Goal: Task Accomplishment & Management: Manage account settings

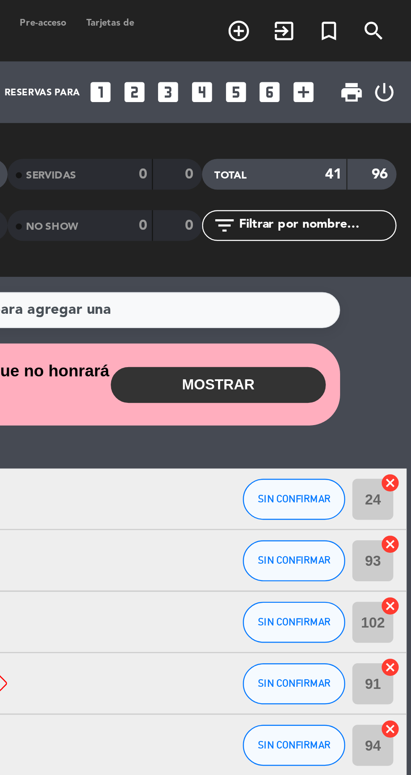
click at [348, 157] on button "MOSTRAR" at bounding box center [332, 157] width 88 height 15
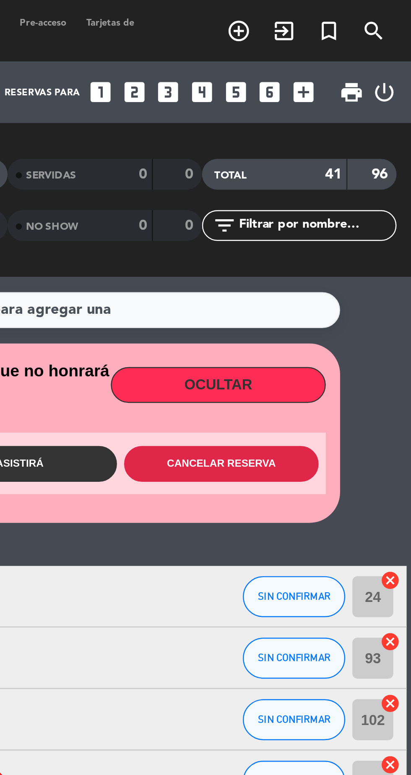
click at [346, 186] on button "Cancelar reserva" at bounding box center [333, 190] width 80 height 15
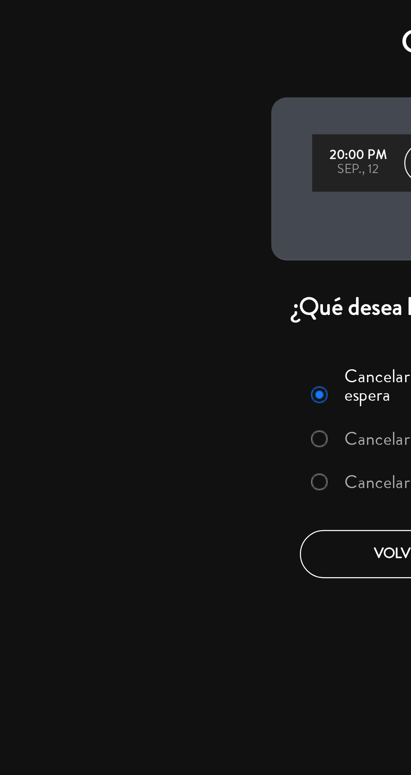
click at [154, 197] on label "Cancelar la reserva y liberar la mesa" at bounding box center [193, 198] width 105 height 8
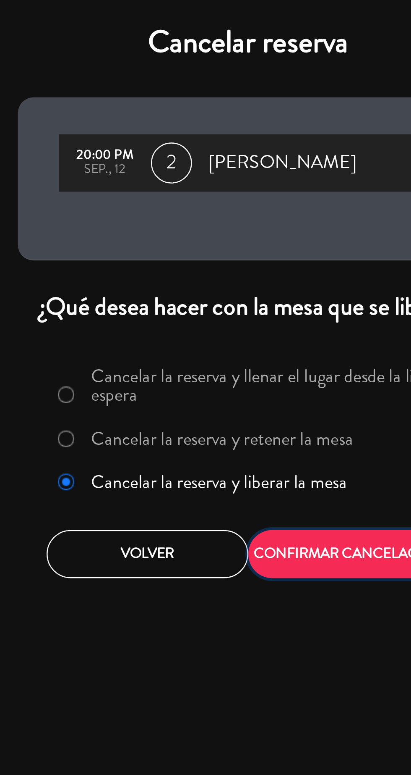
click at [228, 230] on button "CONFIRMAR CANCELACIÓN" at bounding box center [247, 227] width 83 height 20
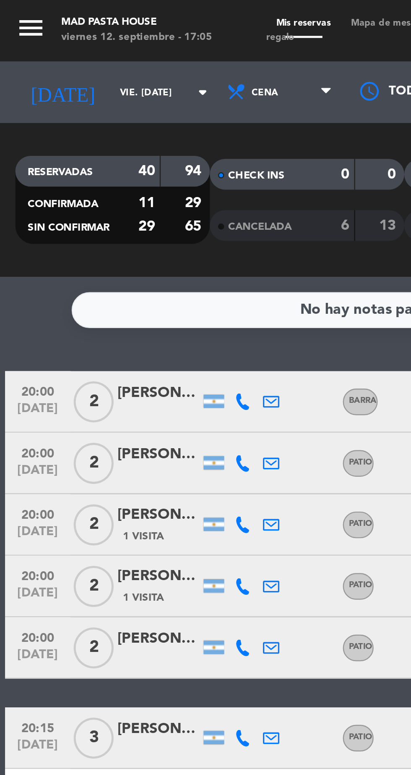
click at [96, 164] on icon at bounding box center [99, 164] width 7 height 7
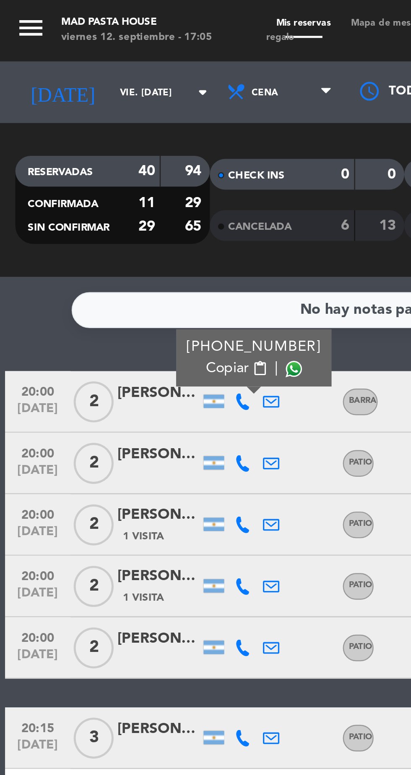
click at [117, 151] on span at bounding box center [120, 151] width 7 height 7
click at [97, 186] on icon at bounding box center [99, 189] width 7 height 7
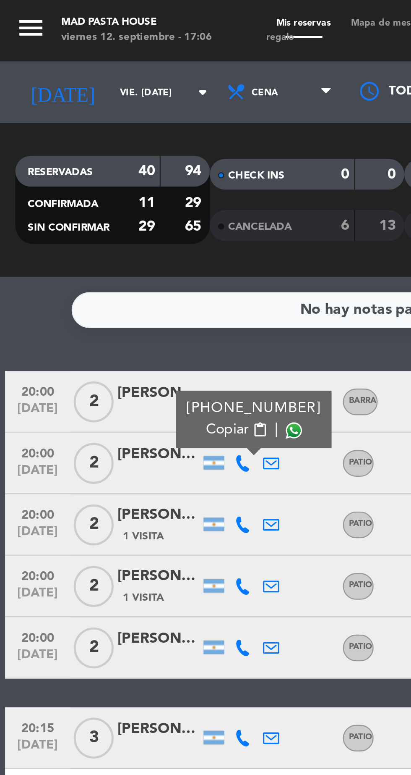
click at [117, 175] on span at bounding box center [120, 176] width 7 height 7
click at [97, 213] on icon at bounding box center [99, 215] width 7 height 7
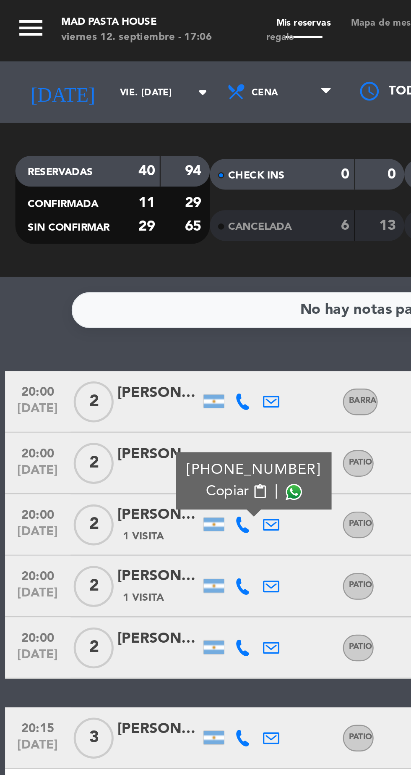
click at [117, 199] on span at bounding box center [120, 201] width 7 height 7
click at [99, 239] on icon at bounding box center [99, 240] width 7 height 7
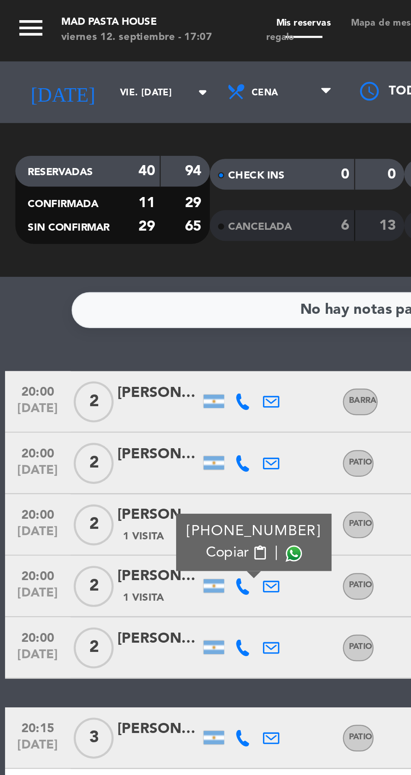
click at [117, 227] on span at bounding box center [120, 226] width 7 height 7
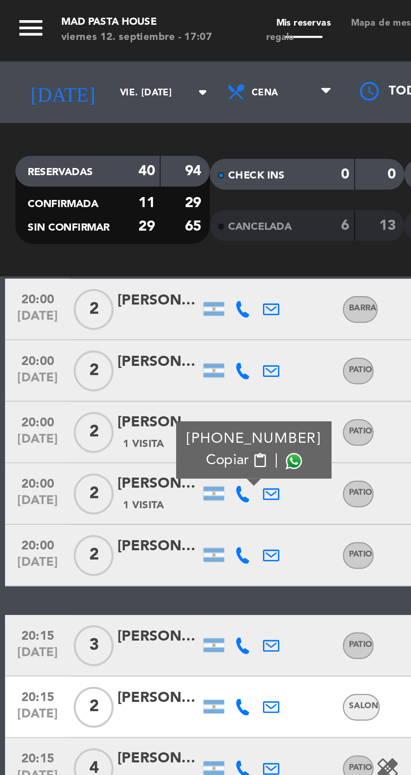
click at [98, 225] on icon at bounding box center [99, 227] width 7 height 7
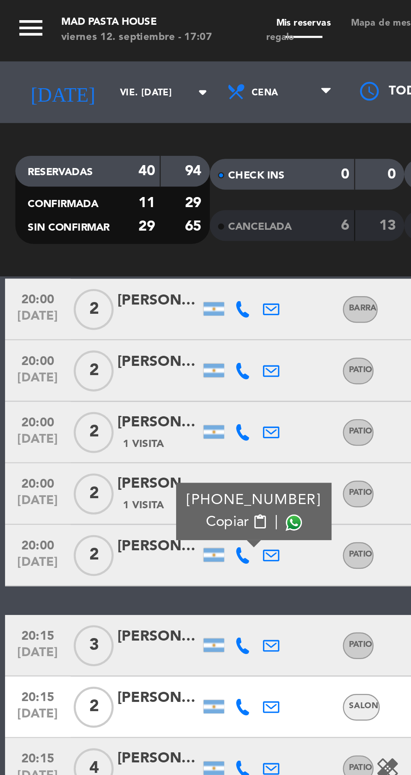
click at [117, 213] on span at bounding box center [120, 214] width 7 height 7
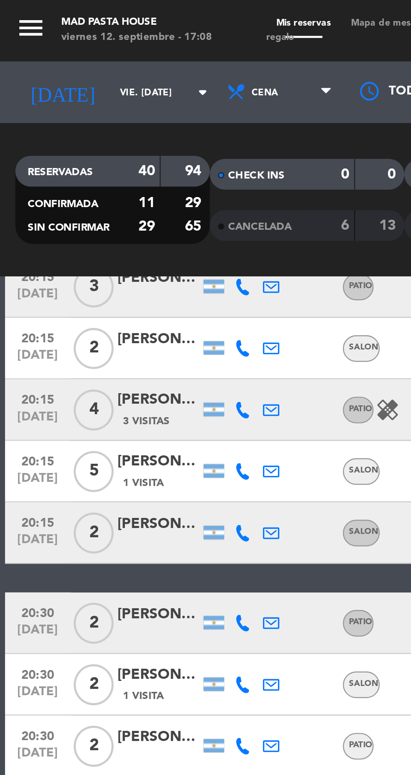
scroll to position [139, 0]
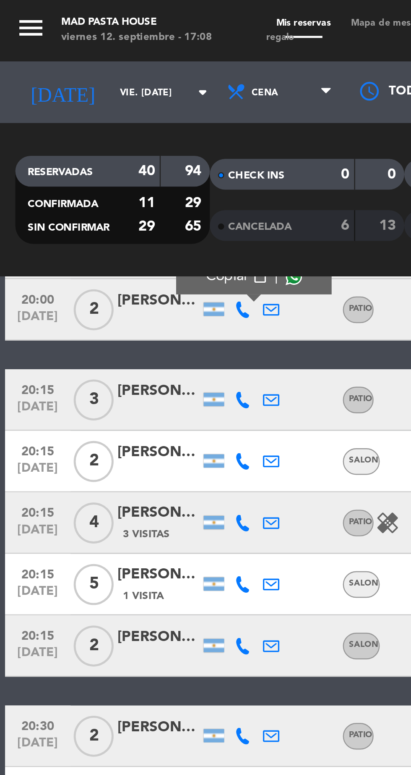
click at [98, 163] on icon at bounding box center [99, 163] width 7 height 7
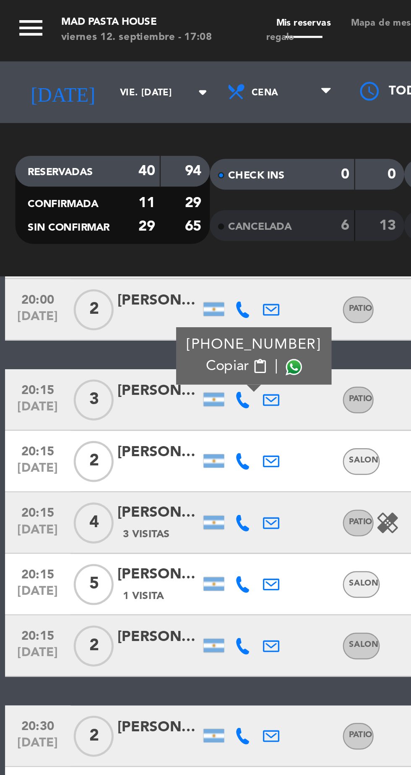
click at [117, 148] on span at bounding box center [120, 150] width 7 height 7
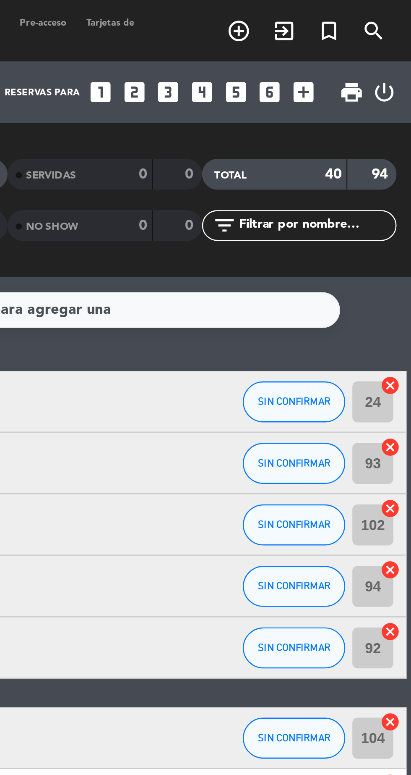
click at [298, 39] on icon "looks_two" at bounding box center [297, 37] width 11 height 11
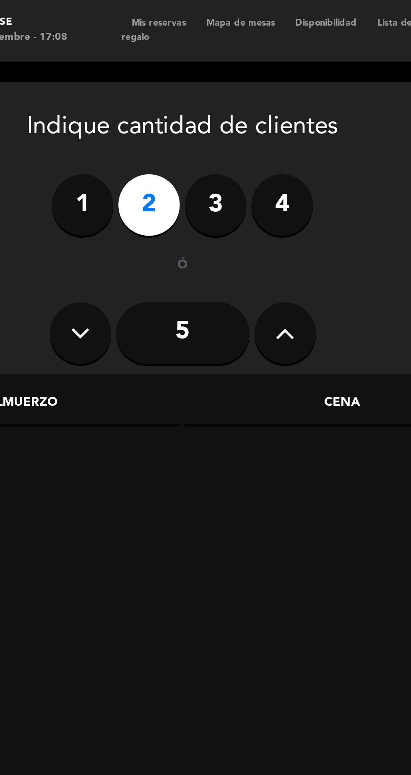
click at [82, 159] on div "Almuerzo" at bounding box center [68, 165] width 129 height 17
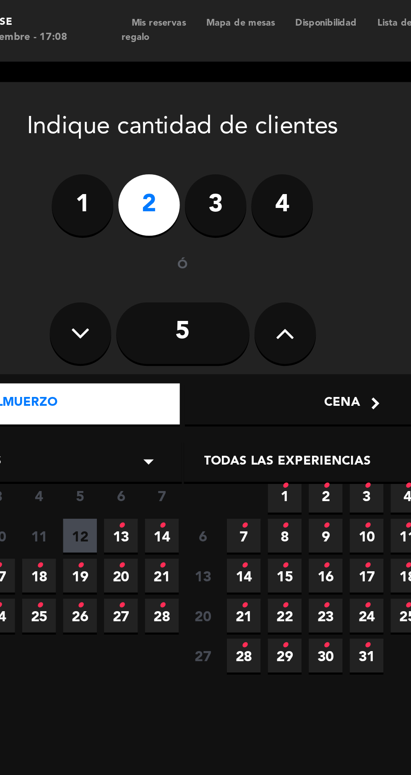
click at [126, 215] on icon "•" at bounding box center [125, 215] width 3 height 13
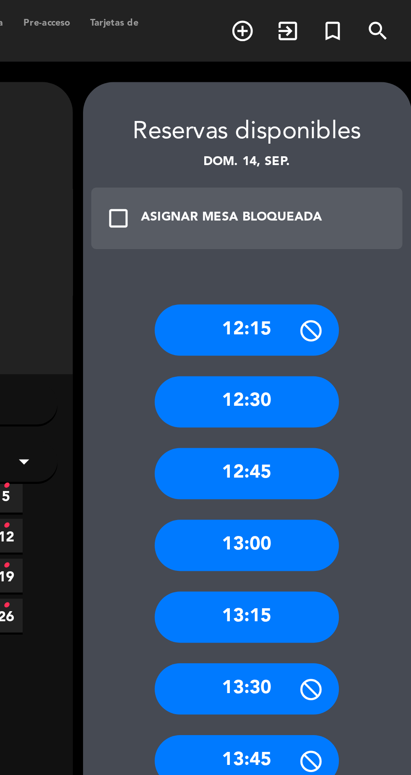
click at [357, 221] on div "13:00" at bounding box center [342, 223] width 76 height 21
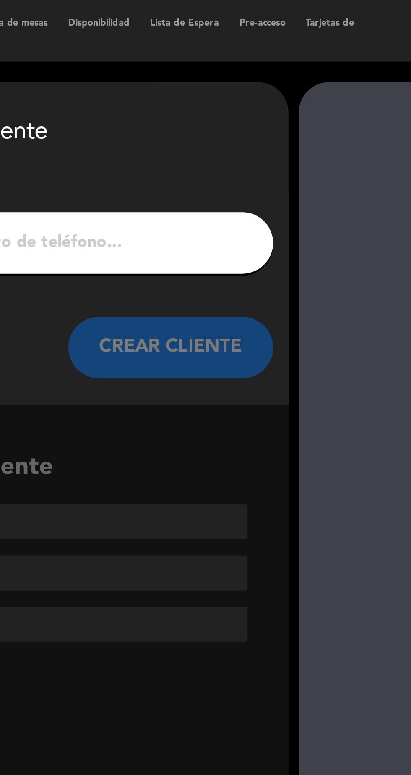
click at [208, 98] on input "1" at bounding box center [134, 100] width 248 height 12
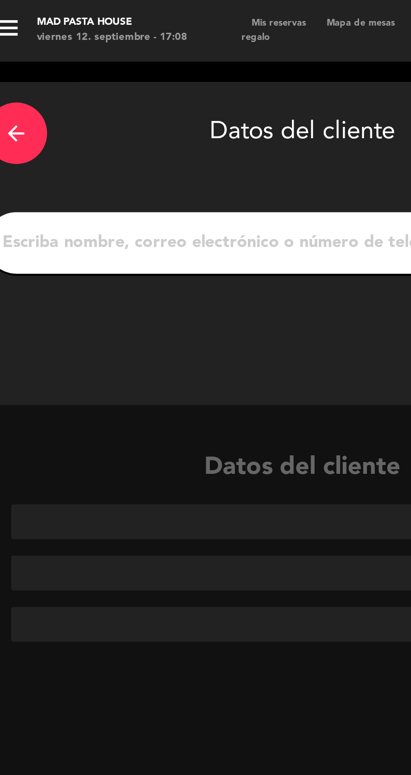
click at [17, 52] on icon "arrow_back" at bounding box center [17, 55] width 10 height 10
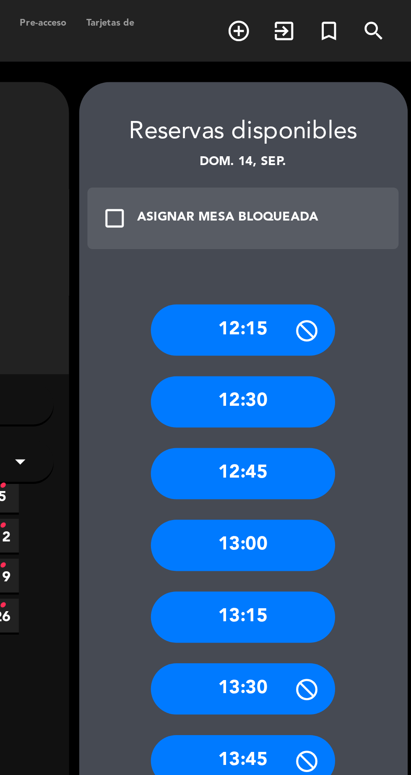
click at [359, 254] on div "13:15" at bounding box center [342, 252] width 76 height 21
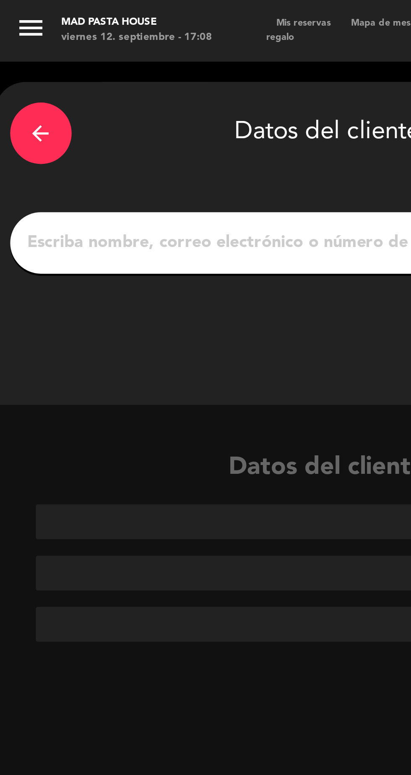
click at [111, 102] on input "1" at bounding box center [134, 100] width 248 height 12
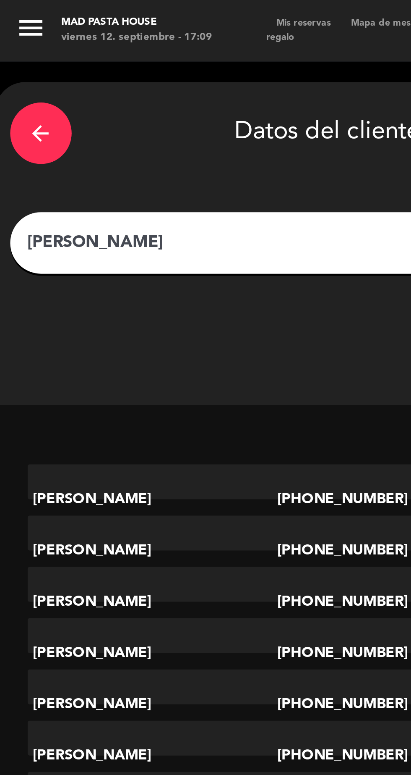
type input "[PERSON_NAME]"
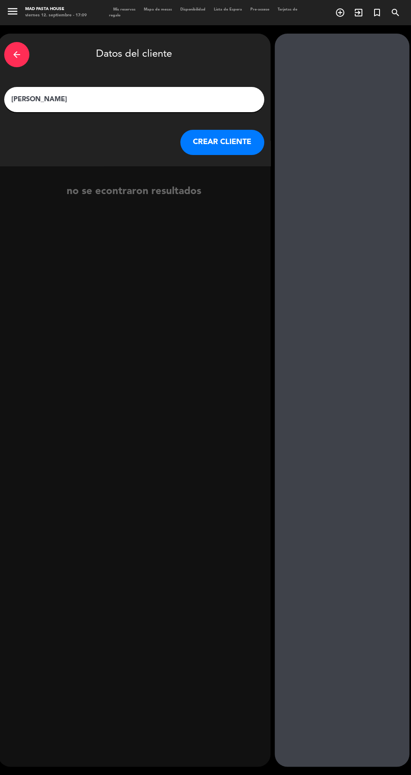
click at [226, 149] on button "CREAR CLIENTE" at bounding box center [223, 142] width 84 height 25
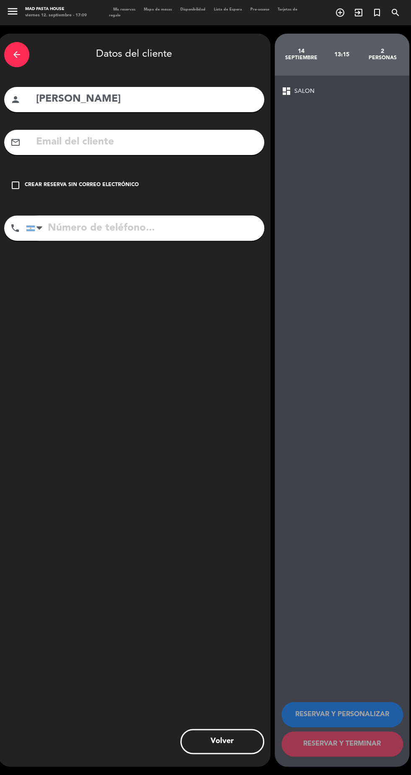
click at [80, 141] on input "text" at bounding box center [146, 142] width 223 height 17
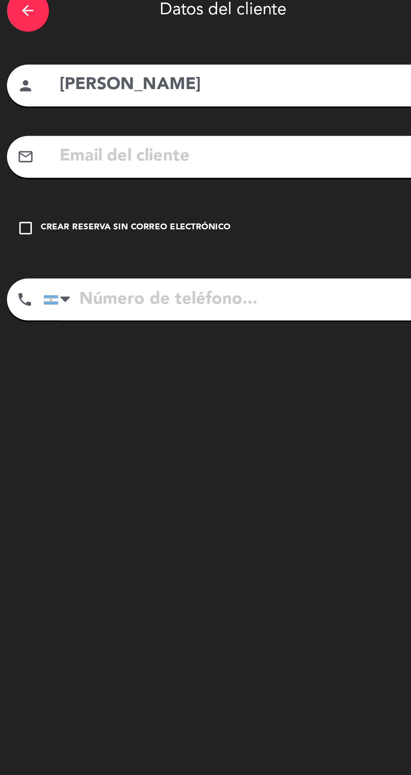
click at [18, 180] on icon "check_box_outline_blank" at bounding box center [15, 185] width 10 height 10
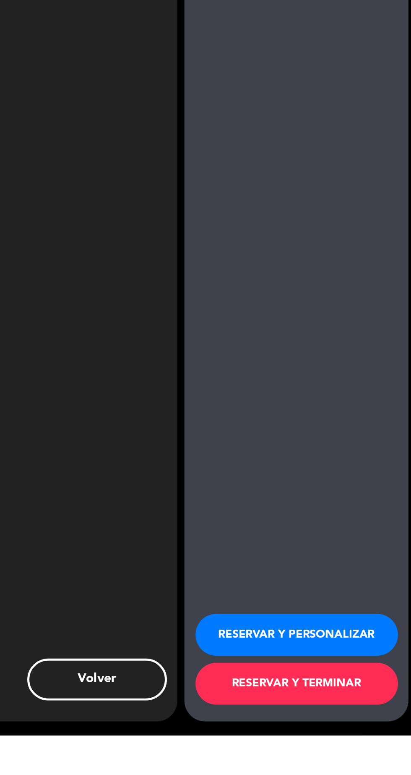
click at [355, 727] on button "RESERVAR Y PERSONALIZAR" at bounding box center [343, 714] width 122 height 25
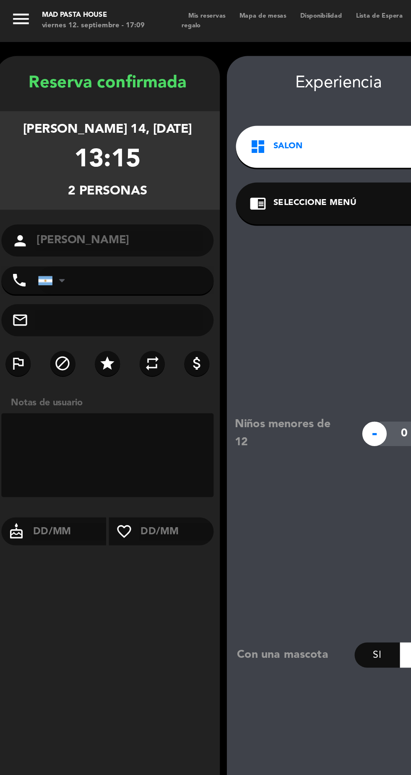
click at [198, 87] on div "dashboard SALON arrow_drop_down" at bounding box center [204, 88] width 124 height 25
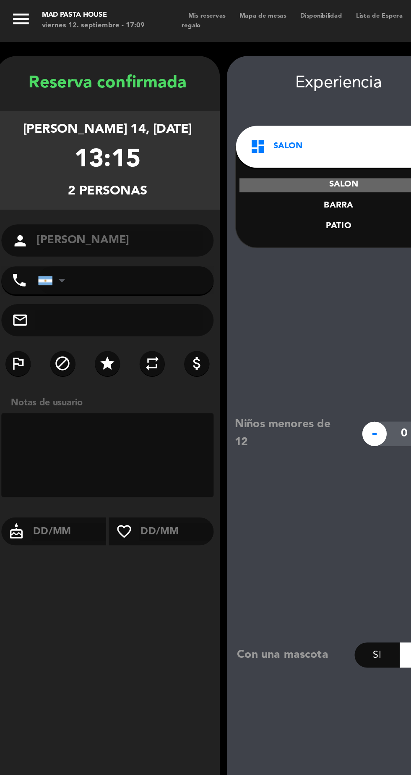
click at [211, 135] on div "PATIO" at bounding box center [203, 136] width 107 height 8
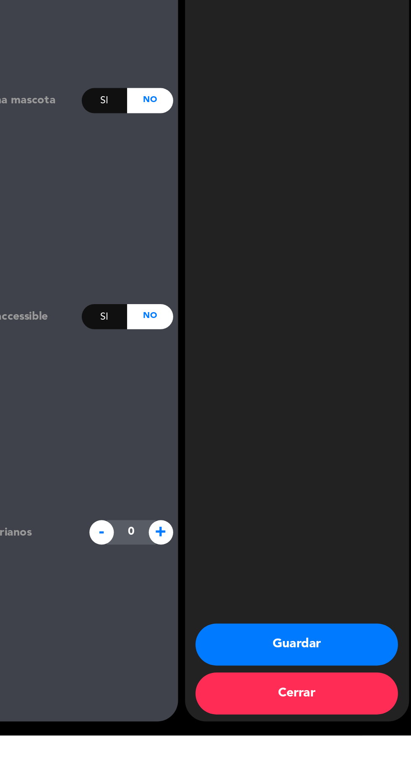
click at [368, 733] on button "Guardar" at bounding box center [343, 719] width 122 height 25
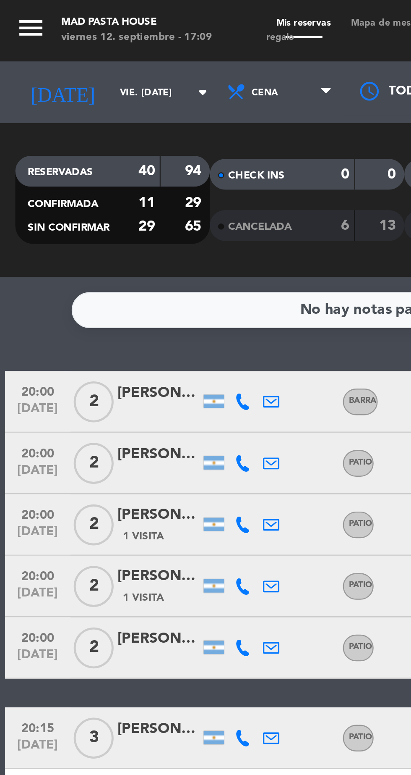
scroll to position [69, 0]
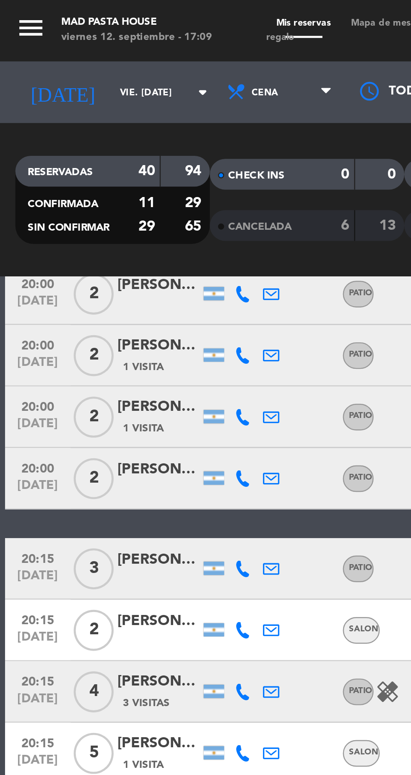
click at [97, 233] on icon at bounding box center [99, 233] width 7 height 7
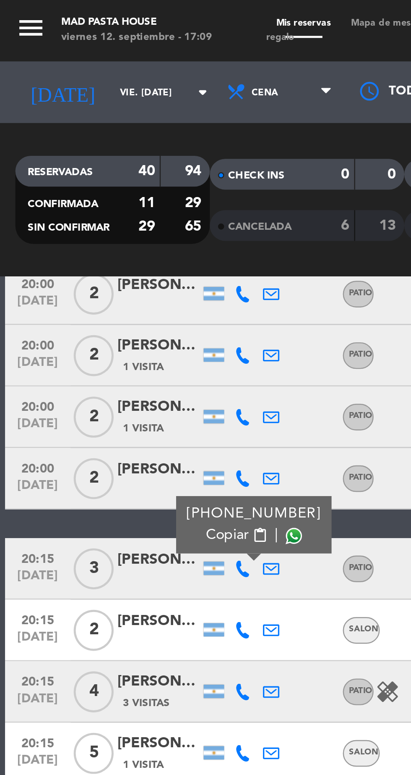
click at [118, 219] on span at bounding box center [120, 219] width 7 height 7
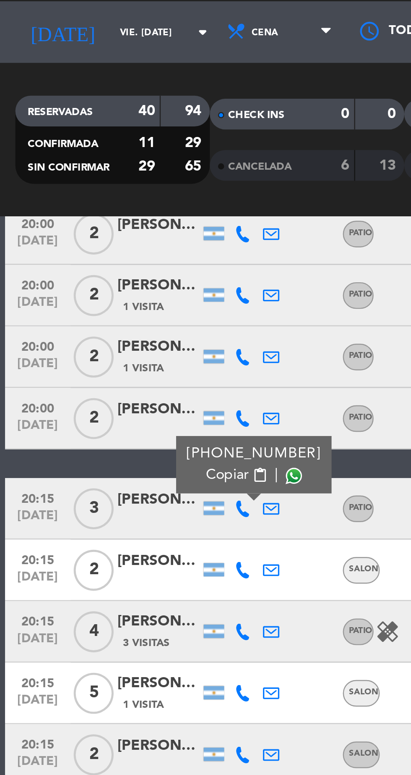
click at [102, 256] on icon at bounding box center [99, 258] width 7 height 7
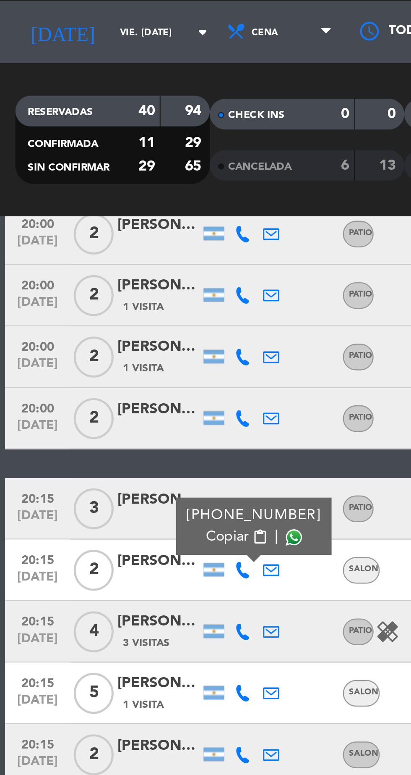
click at [117, 244] on span at bounding box center [120, 244] width 7 height 7
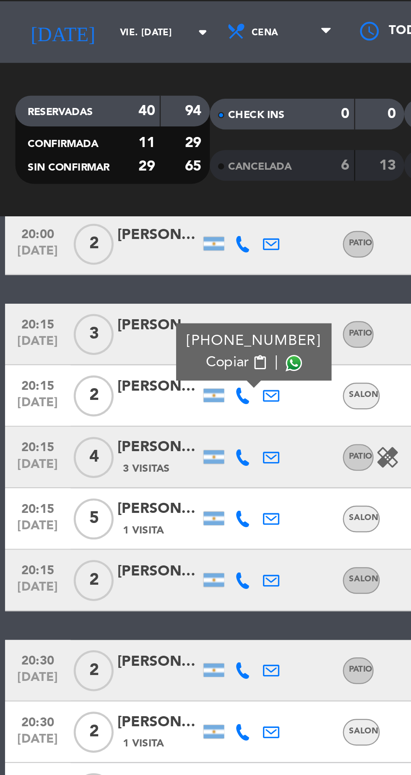
click at [98, 212] on icon at bounding box center [99, 212] width 7 height 7
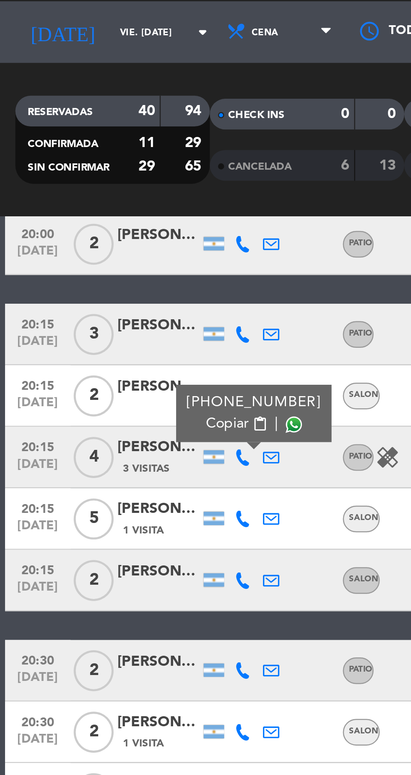
click at [117, 195] on span at bounding box center [120, 198] width 7 height 7
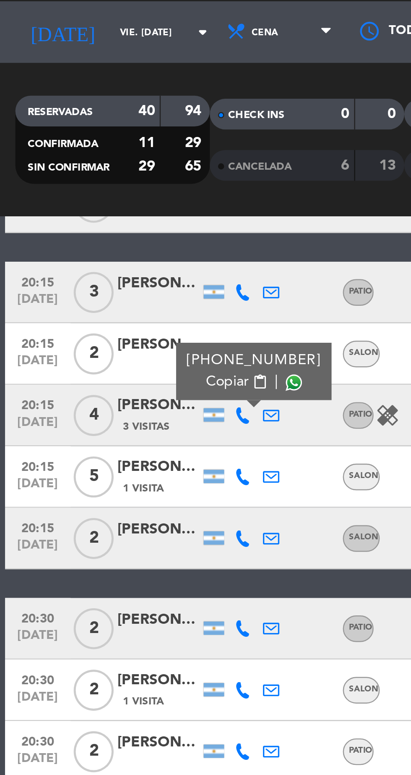
click at [98, 245] on icon at bounding box center [99, 245] width 7 height 7
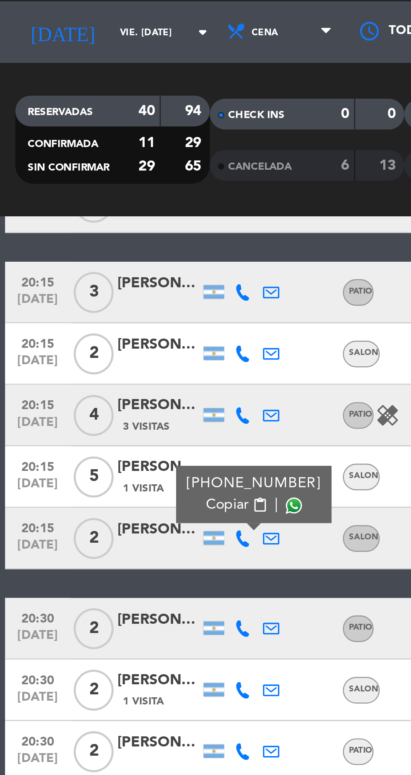
click at [117, 233] on span at bounding box center [120, 231] width 7 height 7
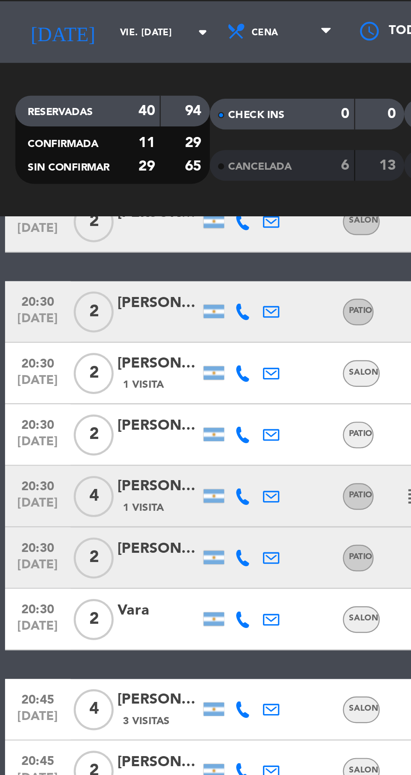
click at [99, 151] on icon at bounding box center [99, 152] width 7 height 7
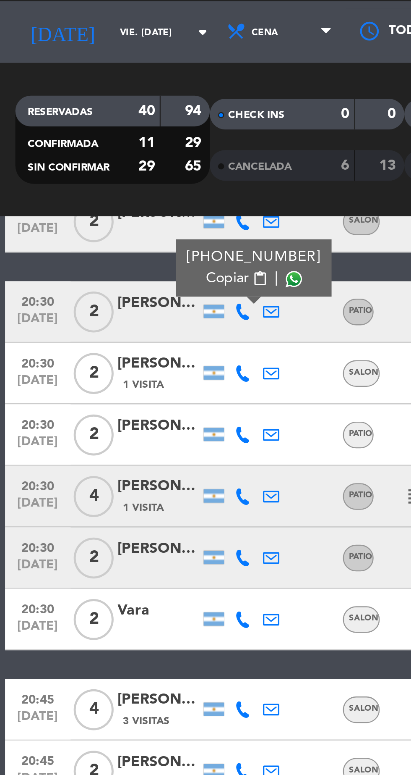
click at [117, 140] on span at bounding box center [120, 139] width 7 height 7
click at [98, 179] on icon at bounding box center [99, 177] width 7 height 7
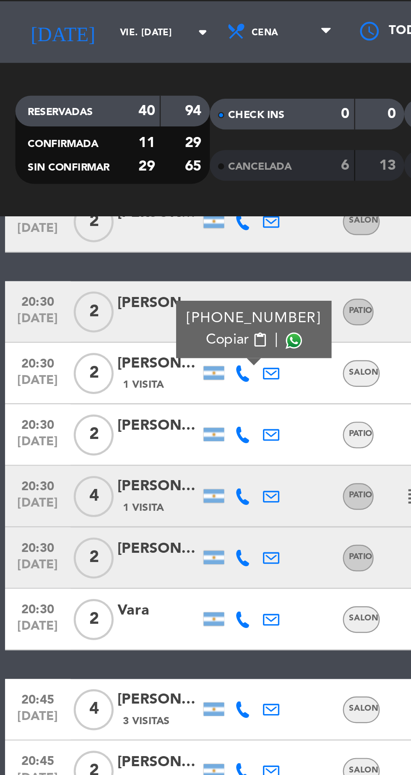
click at [117, 164] on span at bounding box center [120, 164] width 7 height 7
click at [96, 200] on icon at bounding box center [99, 202] width 7 height 7
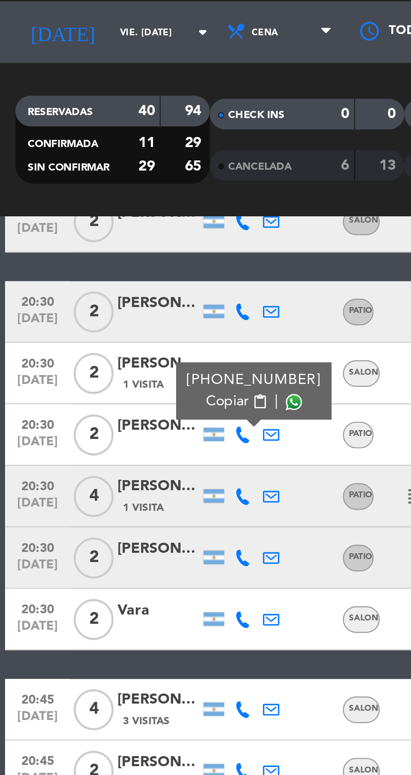
click at [117, 188] on span at bounding box center [120, 189] width 7 height 7
click at [97, 228] on icon at bounding box center [99, 228] width 7 height 7
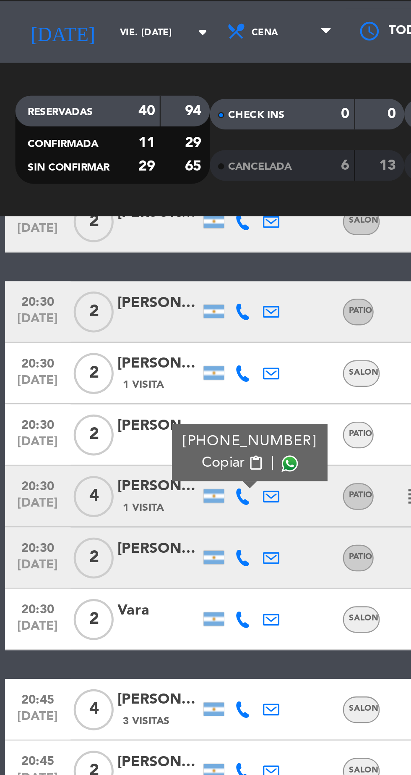
click at [116, 214] on span at bounding box center [118, 214] width 7 height 7
click at [98, 253] on icon at bounding box center [99, 253] width 7 height 7
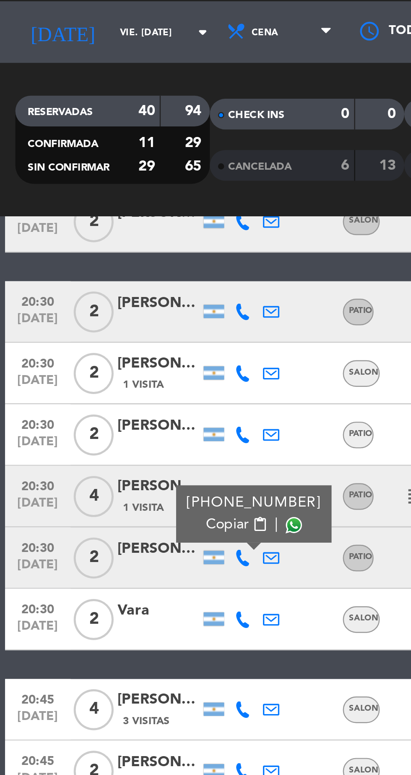
click at [117, 237] on span at bounding box center [120, 239] width 7 height 7
click at [110, 276] on icon at bounding box center [111, 278] width 7 height 7
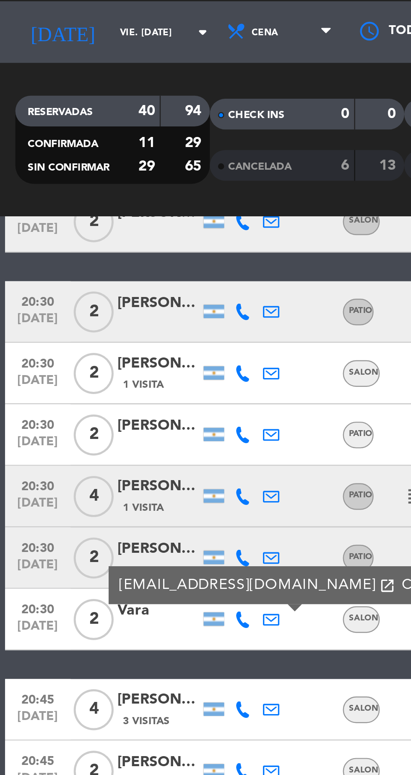
click at [98, 278] on icon at bounding box center [99, 278] width 7 height 7
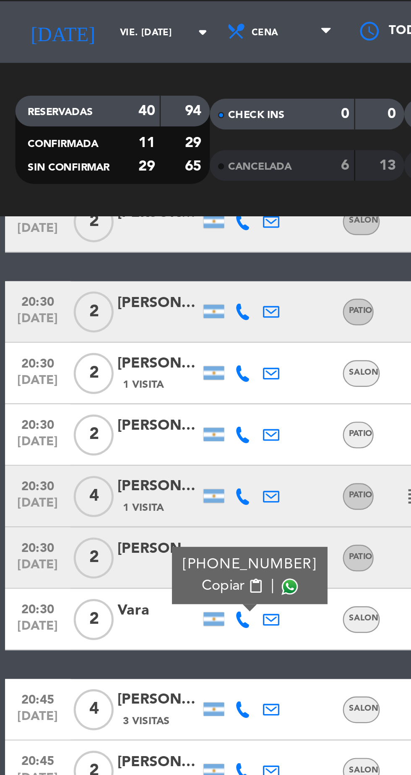
click at [117, 262] on span at bounding box center [118, 265] width 7 height 7
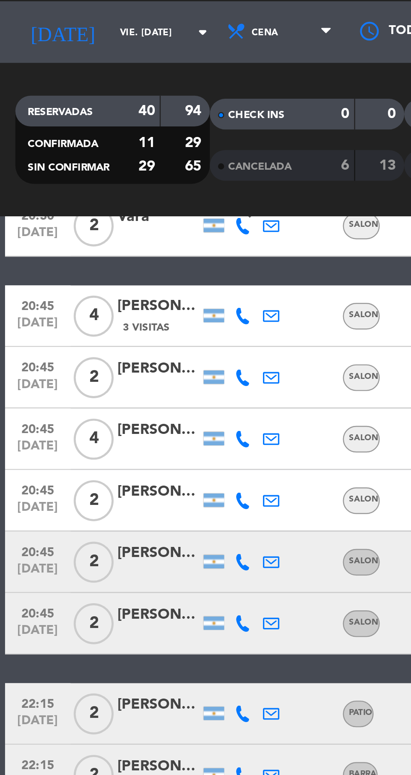
click at [168, 286] on div at bounding box center [191, 279] width 71 height 25
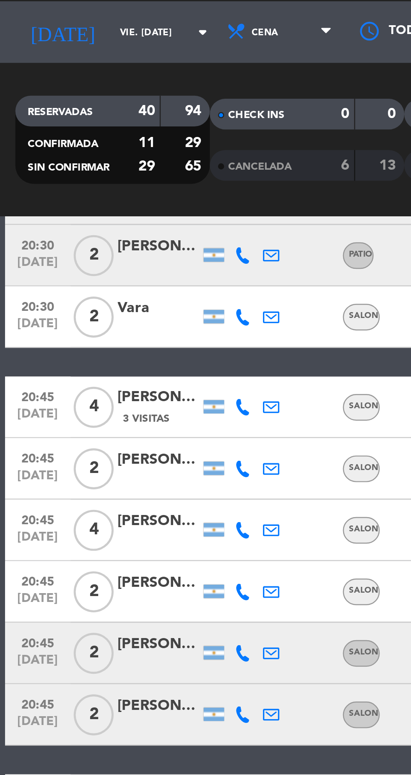
click at [64, 152] on div "Vara" at bounding box center [65, 151] width 34 height 10
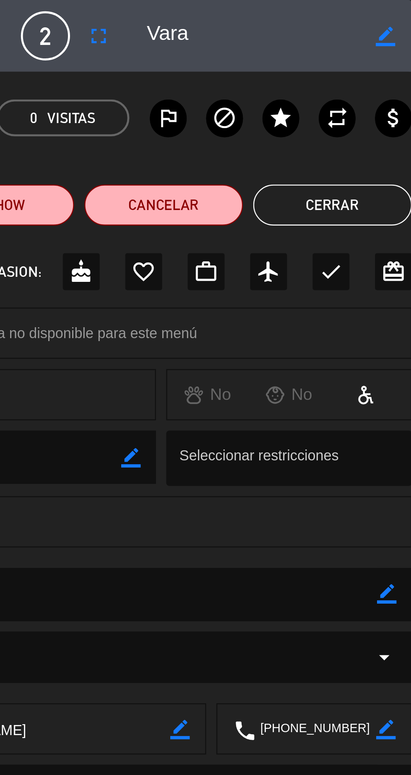
click at [286, 19] on icon "fullscreen" at bounding box center [283, 15] width 10 height 10
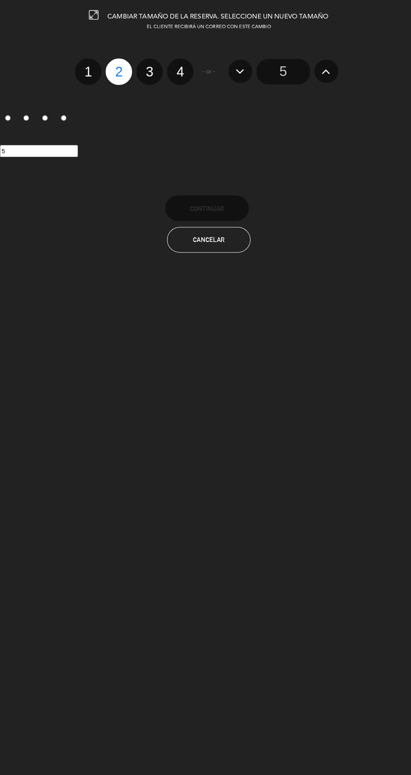
click at [174, 68] on label "4" at bounding box center [178, 71] width 26 height 26
click at [174, 66] on input "4" at bounding box center [176, 62] width 5 height 5
radio input "true"
radio input "false"
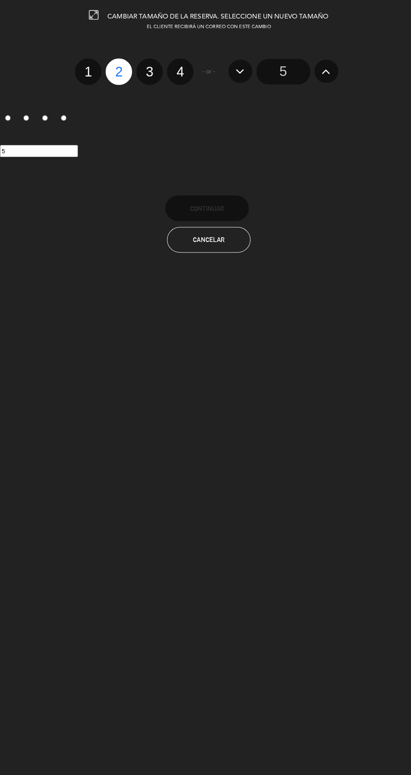
radio input "false"
radio input "true"
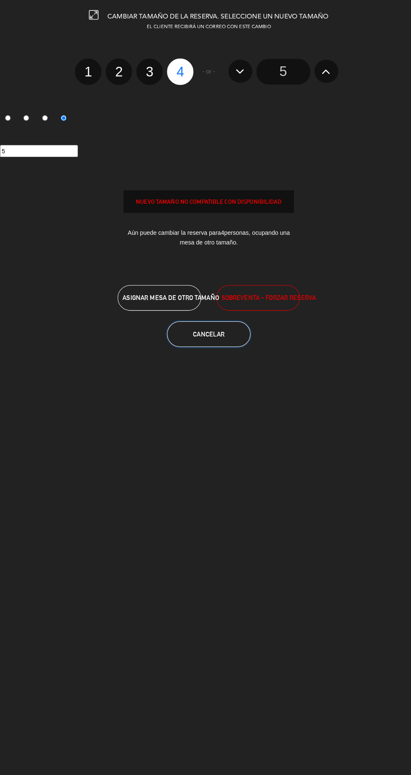
click at [211, 336] on button "Cancelar" at bounding box center [206, 328] width 82 height 25
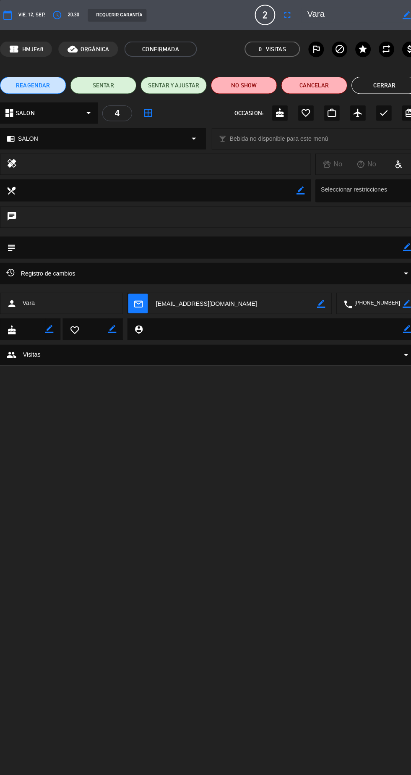
scroll to position [0, 0]
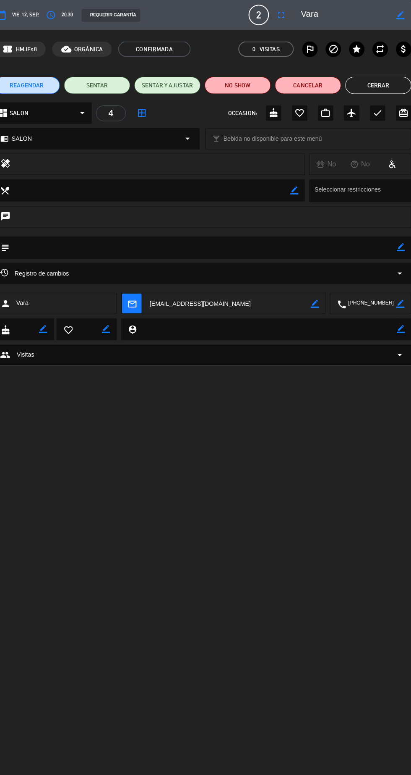
click at [377, 84] on button "Cerrar" at bounding box center [378, 84] width 65 height 17
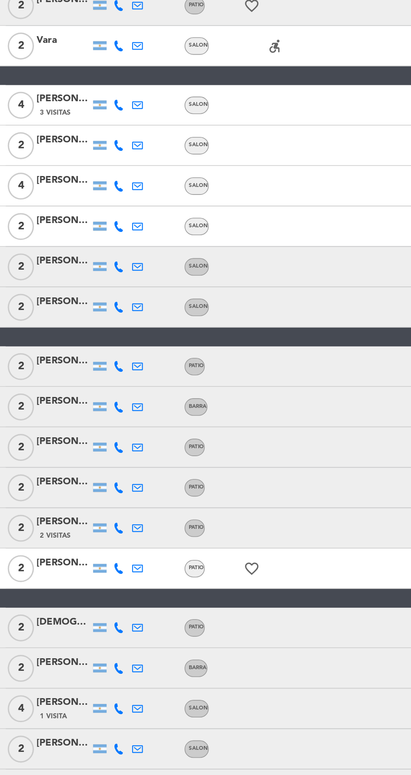
scroll to position [411, 0]
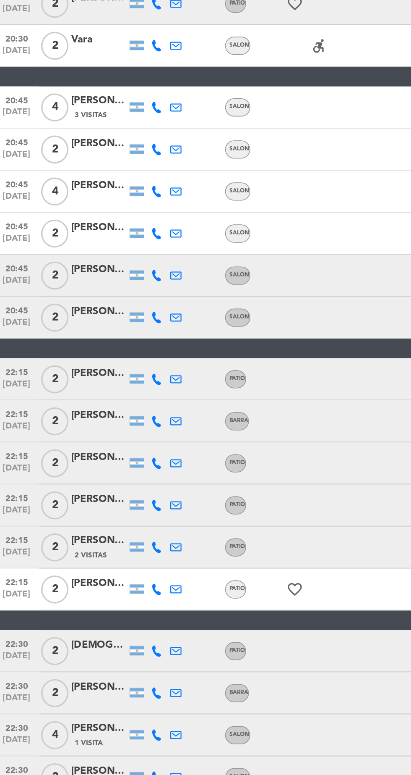
click at [101, 218] on icon at bounding box center [99, 217] width 7 height 7
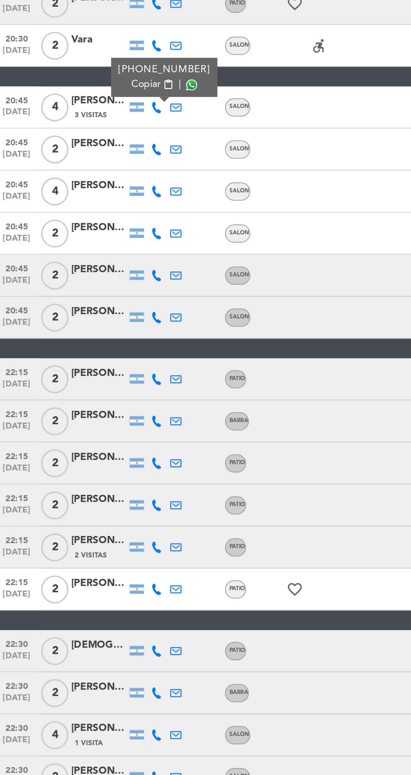
click at [117, 204] on span at bounding box center [120, 204] width 7 height 7
click at [99, 242] on icon at bounding box center [99, 242] width 7 height 7
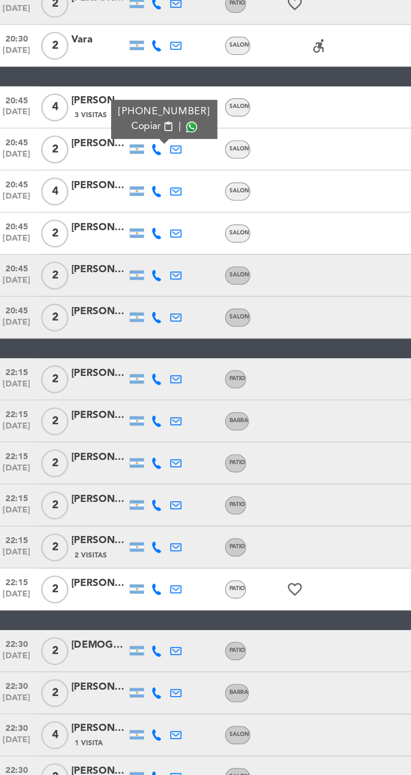
click at [118, 230] on span at bounding box center [120, 229] width 7 height 7
click at [99, 270] on icon at bounding box center [99, 267] width 7 height 7
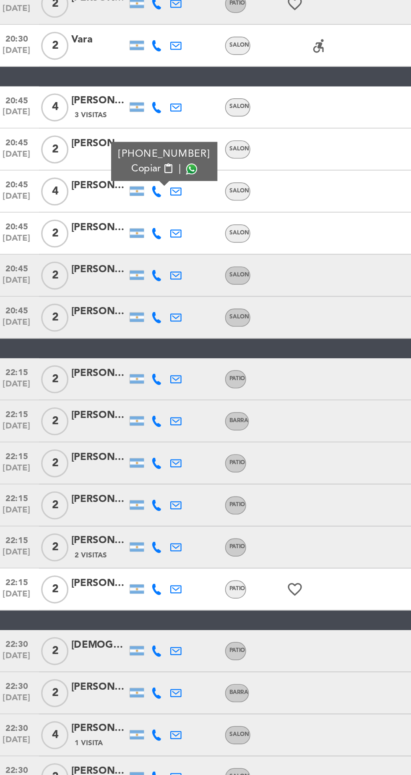
click at [118, 254] on span at bounding box center [120, 254] width 7 height 7
click at [99, 291] on icon at bounding box center [99, 293] width 7 height 7
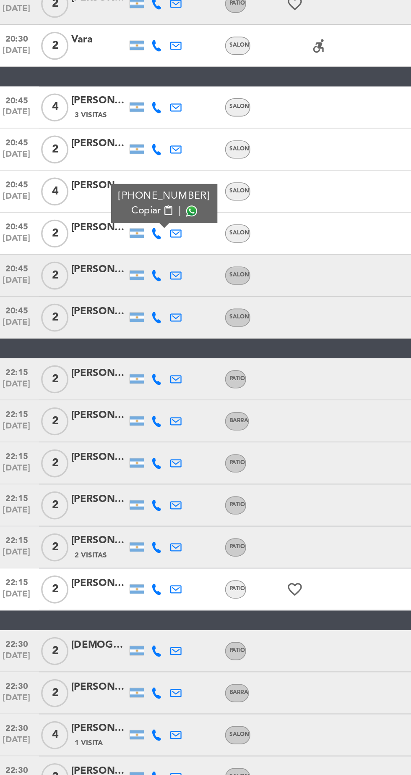
click at [117, 279] on span at bounding box center [120, 279] width 7 height 7
click at [99, 319] on icon at bounding box center [99, 318] width 7 height 7
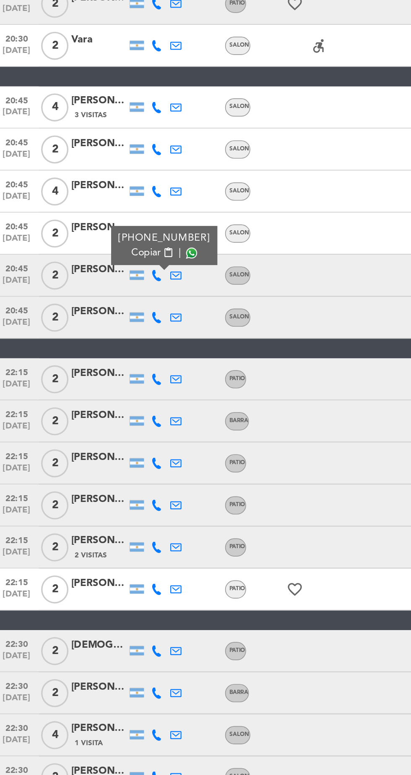
click at [119, 306] on span at bounding box center [120, 304] width 7 height 7
click at [97, 345] on icon at bounding box center [99, 343] width 7 height 7
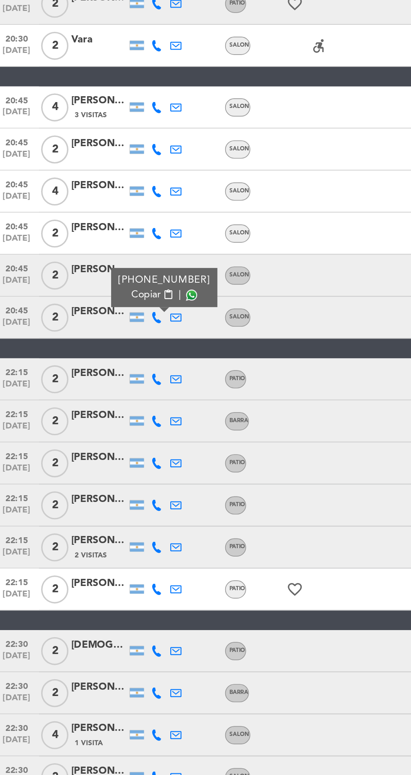
click at [117, 332] on span at bounding box center [120, 330] width 7 height 7
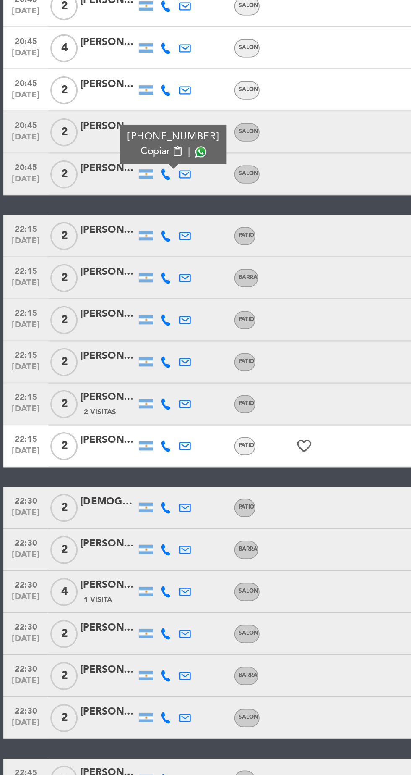
scroll to position [499, 0]
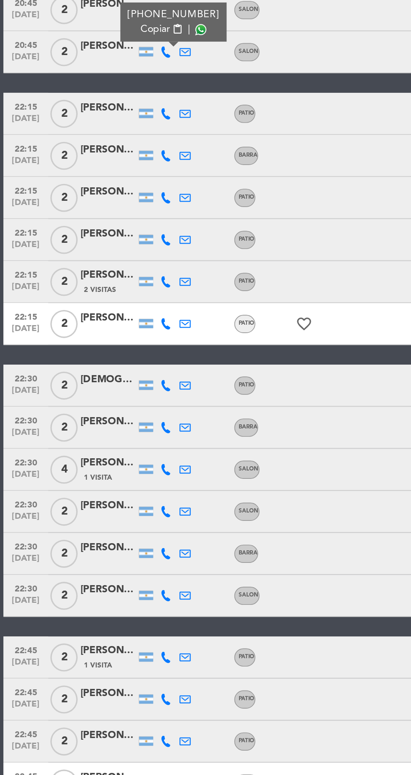
click at [101, 531] on icon at bounding box center [99, 530] width 7 height 7
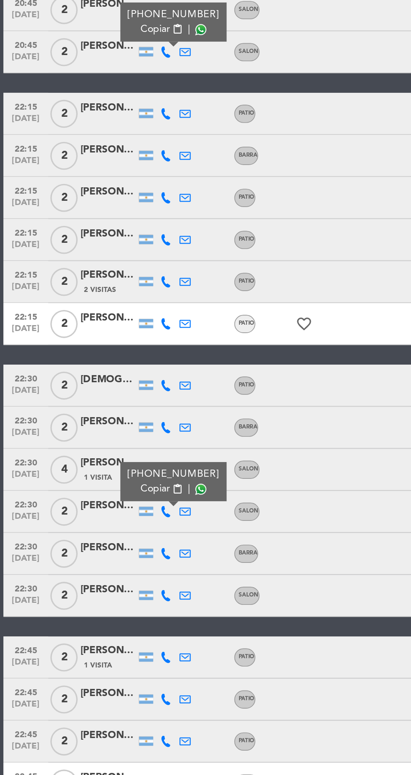
click at [113, 529] on icon at bounding box center [111, 530] width 7 height 7
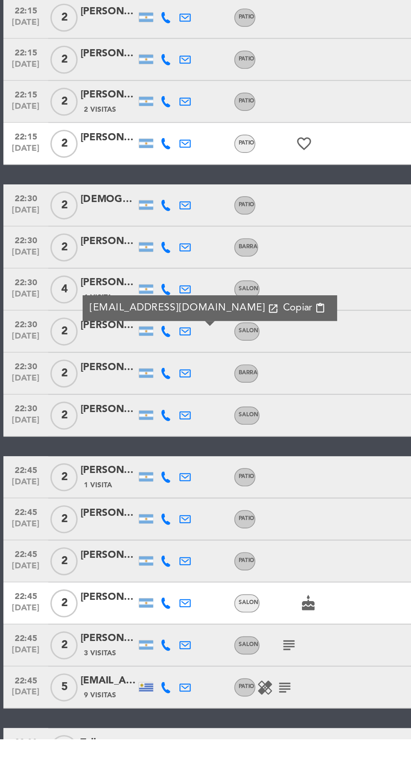
click at [114, 774] on icon at bounding box center [111, 780] width 7 height 7
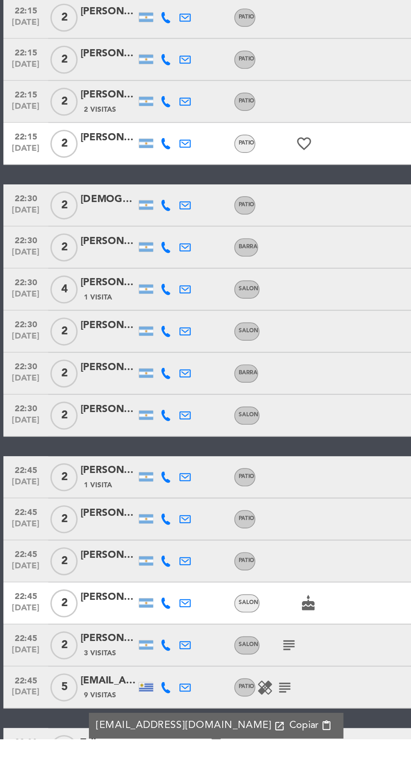
click at [110, 774] on icon at bounding box center [111, 780] width 7 height 7
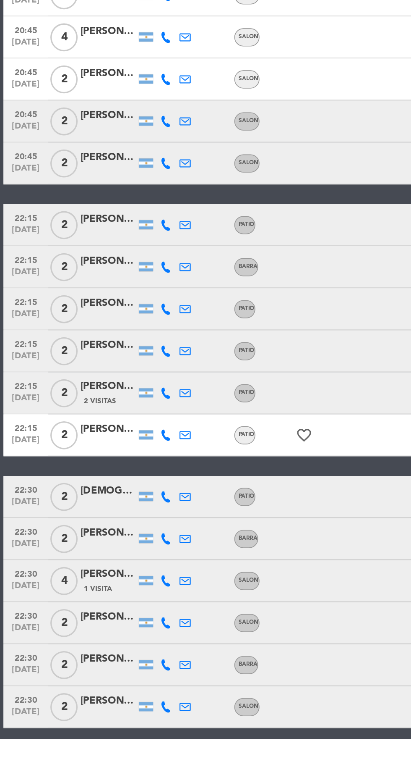
scroll to position [344, 0]
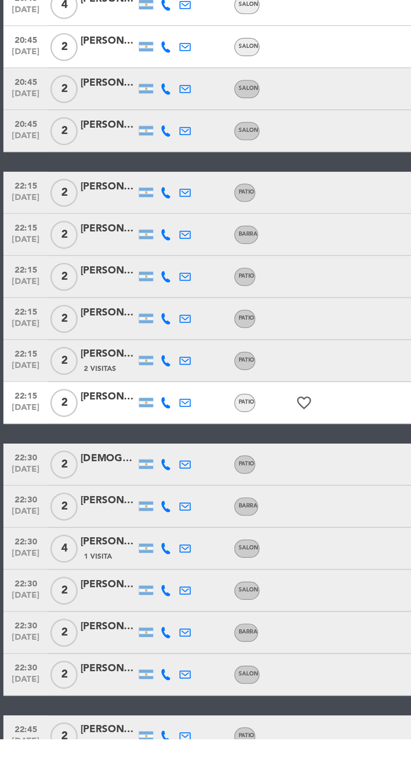
click at [99, 446] on icon at bounding box center [99, 447] width 7 height 7
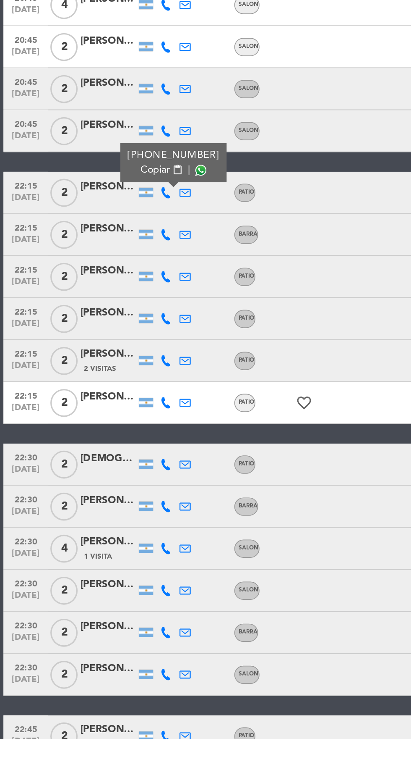
click at [117, 431] on span at bounding box center [120, 433] width 7 height 7
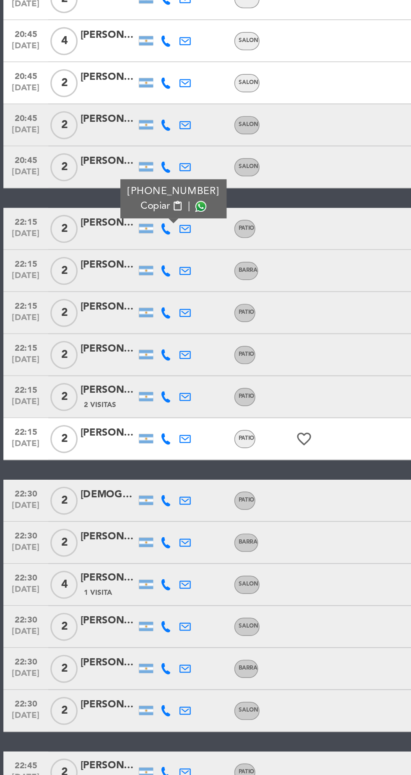
scroll to position [6, 0]
click at [102, 469] on icon at bounding box center [99, 472] width 7 height 7
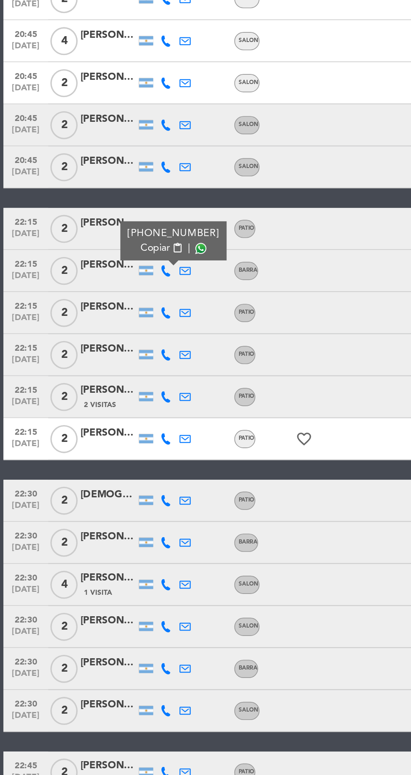
click at [119, 456] on span at bounding box center [120, 459] width 7 height 7
click at [99, 494] on icon at bounding box center [99, 497] width 7 height 7
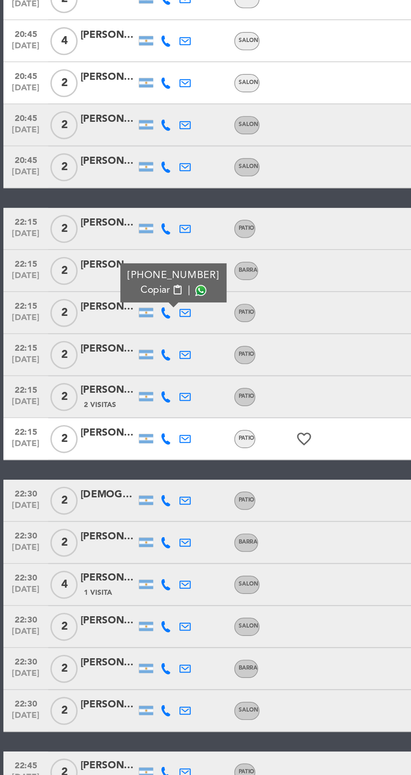
click at [117, 481] on span at bounding box center [120, 484] width 7 height 7
click at [97, 519] on icon at bounding box center [99, 522] width 7 height 7
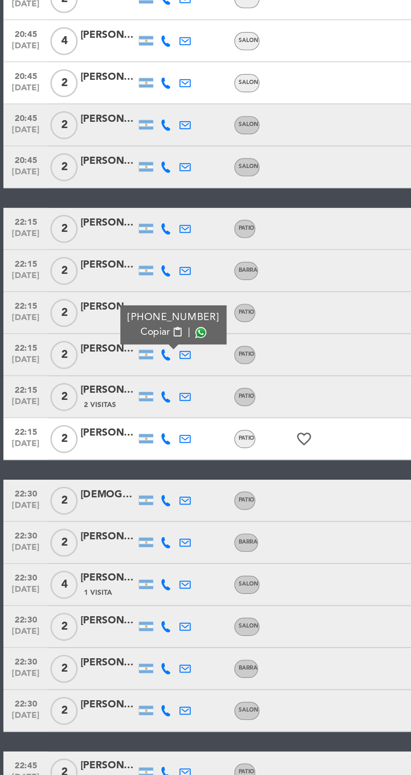
click at [117, 506] on span at bounding box center [120, 509] width 7 height 7
click at [99, 545] on icon at bounding box center [99, 548] width 7 height 7
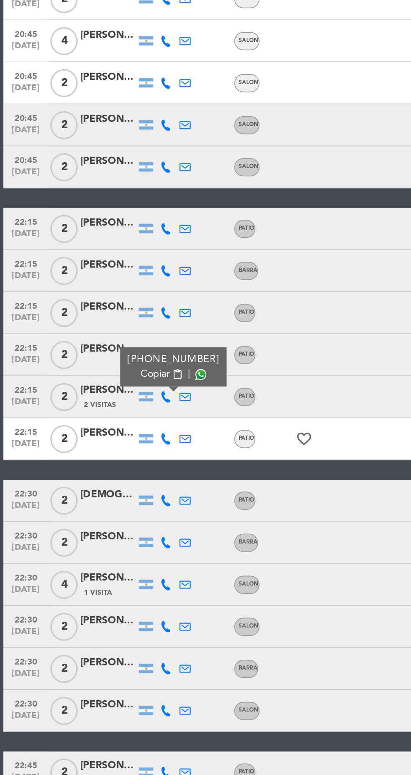
click at [117, 531] on span at bounding box center [120, 534] width 7 height 7
click at [111, 570] on icon at bounding box center [111, 573] width 7 height 7
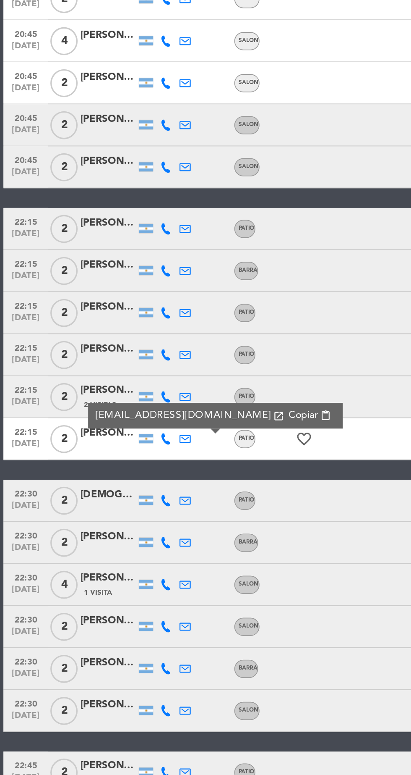
click at [102, 570] on icon at bounding box center [99, 573] width 7 height 7
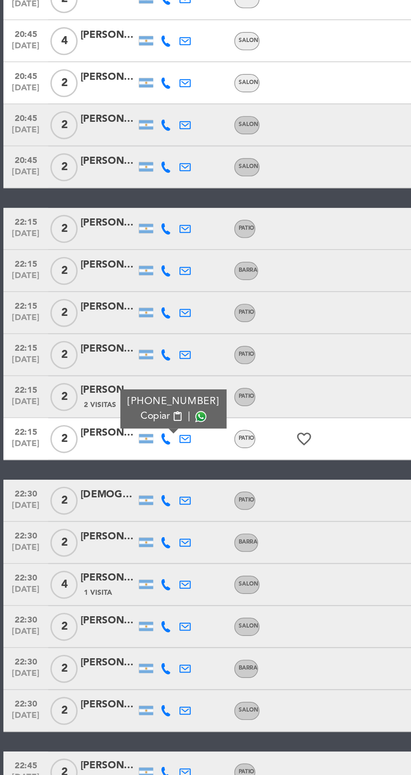
click at [117, 556] on span at bounding box center [120, 559] width 7 height 7
click at [97, 607] on icon at bounding box center [99, 610] width 7 height 7
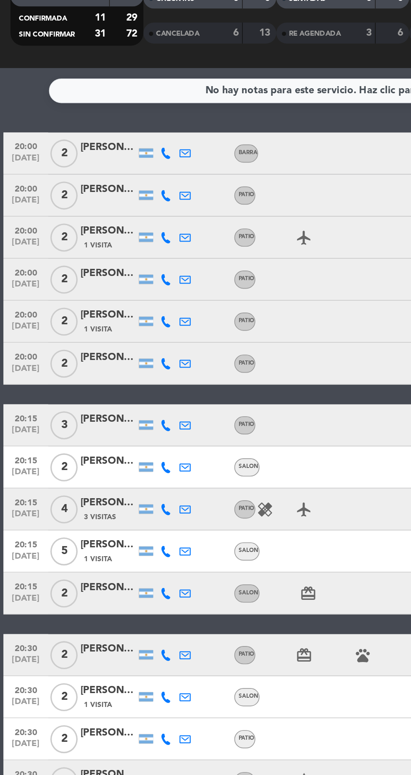
scroll to position [62, 0]
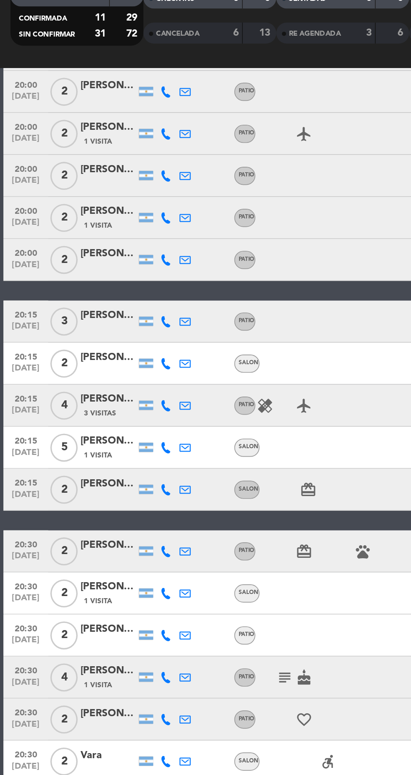
click at [99, 342] on icon at bounding box center [99, 341] width 7 height 7
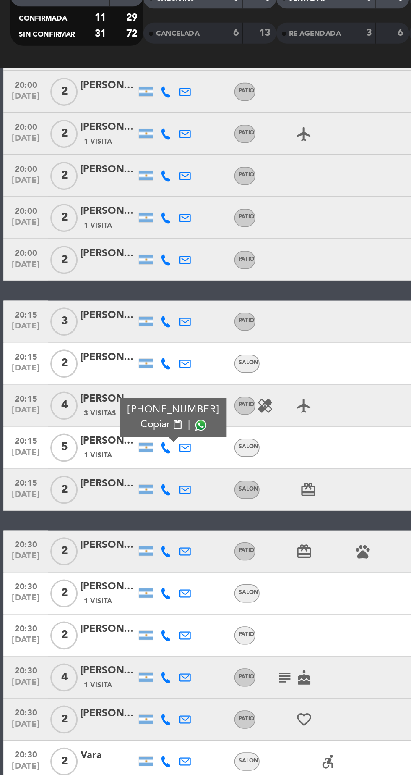
click at [117, 327] on span at bounding box center [120, 327] width 7 height 7
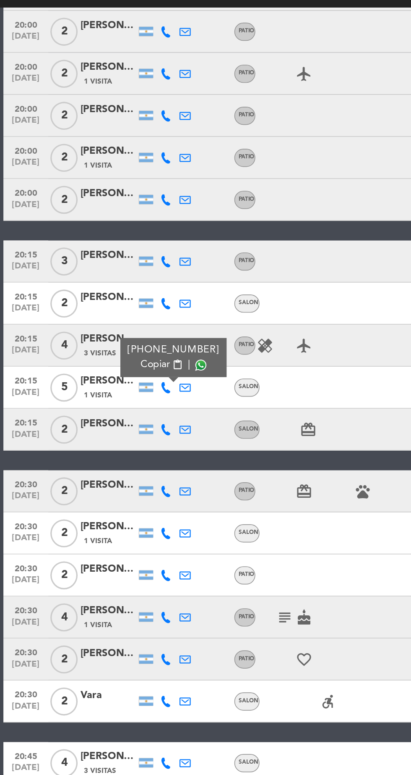
scroll to position [0, 0]
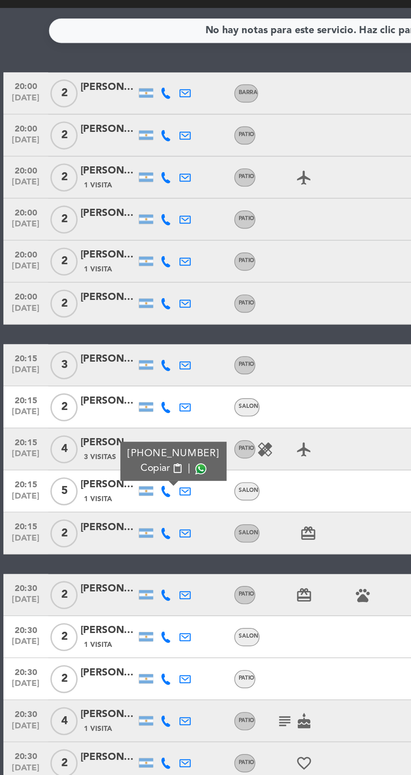
click at [117, 390] on span at bounding box center [120, 389] width 7 height 7
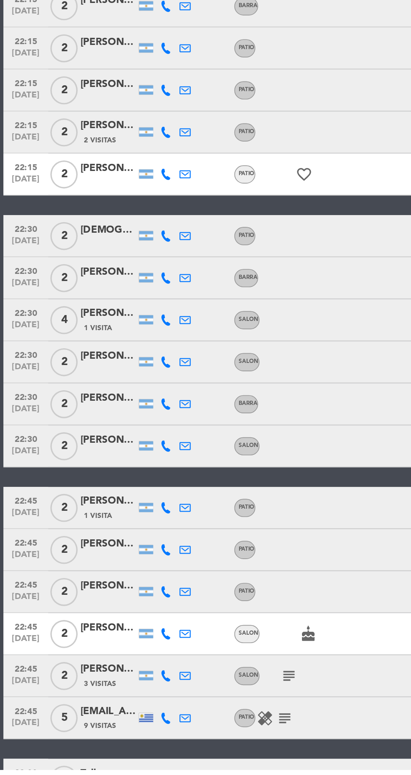
click at [98, 454] on icon at bounding box center [99, 454] width 7 height 7
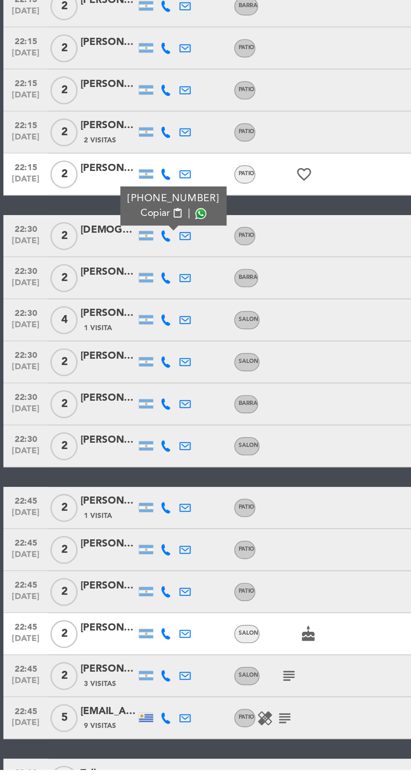
click at [117, 438] on span at bounding box center [120, 441] width 7 height 7
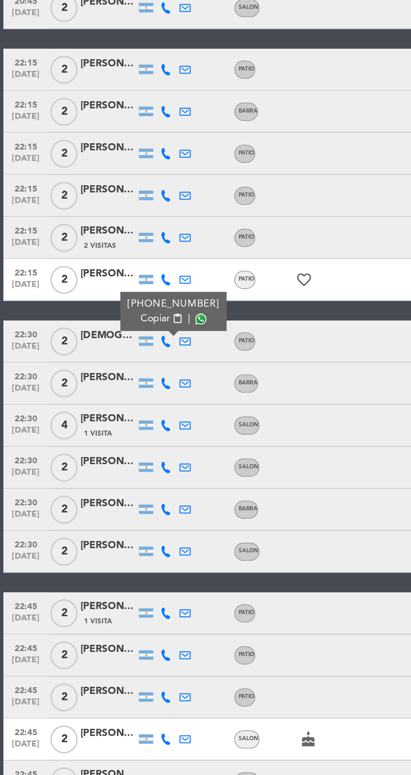
scroll to position [8, 0]
click at [99, 537] on icon at bounding box center [99, 540] width 7 height 7
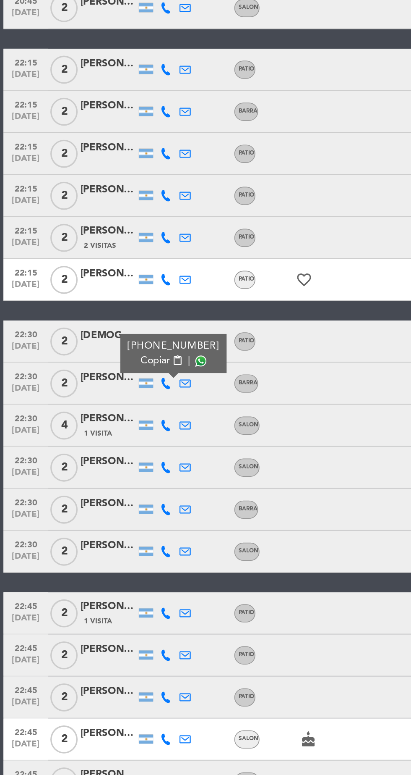
click at [117, 523] on span at bounding box center [120, 526] width 7 height 7
click at [99, 562] on icon at bounding box center [99, 565] width 7 height 7
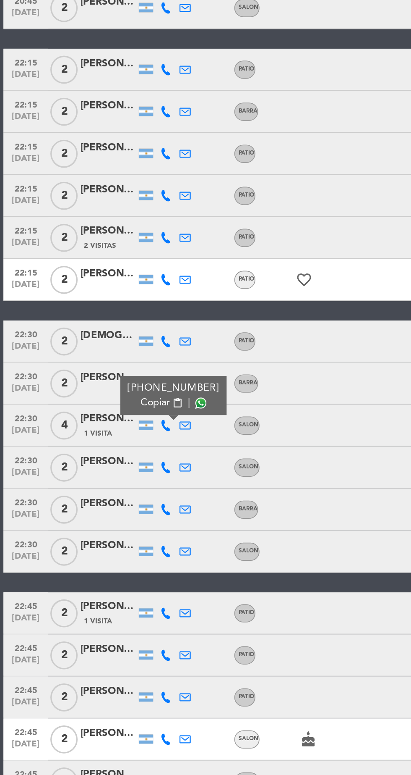
click at [117, 548] on span at bounding box center [120, 551] width 7 height 7
click at [99, 587] on icon at bounding box center [99, 590] width 7 height 7
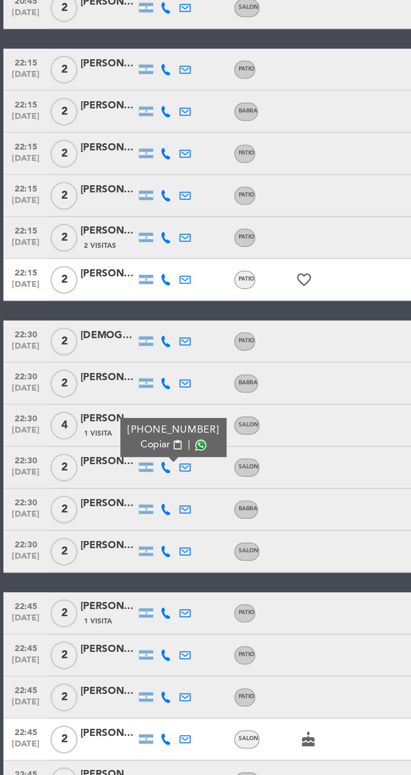
click at [117, 573] on span at bounding box center [120, 576] width 7 height 7
click at [102, 612] on icon at bounding box center [99, 615] width 7 height 7
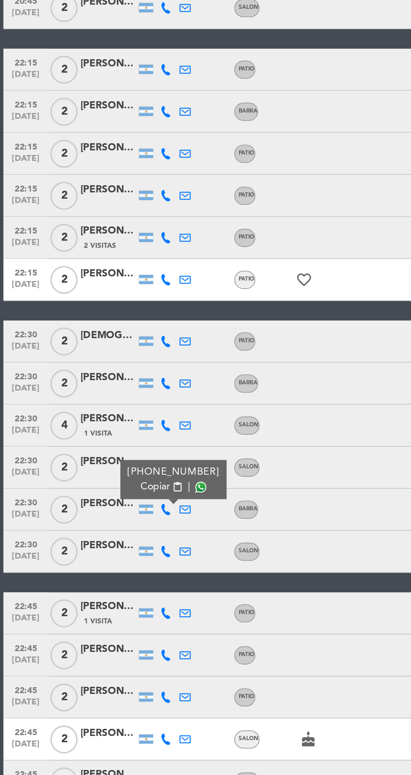
click at [117, 599] on span at bounding box center [120, 602] width 7 height 7
click at [99, 637] on icon at bounding box center [99, 640] width 7 height 7
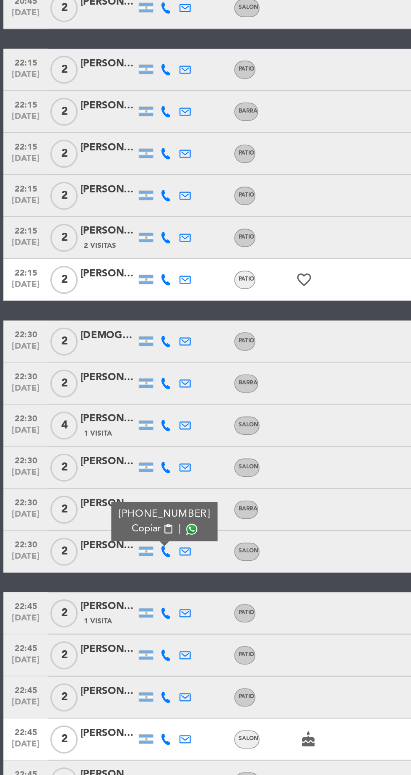
click at [116, 624] on span at bounding box center [115, 627] width 7 height 7
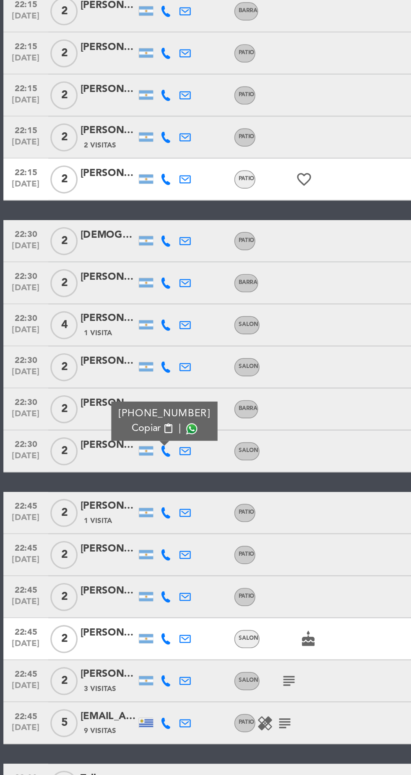
scroll to position [60, 0]
click at [98, 614] on icon at bounding box center [99, 617] width 7 height 7
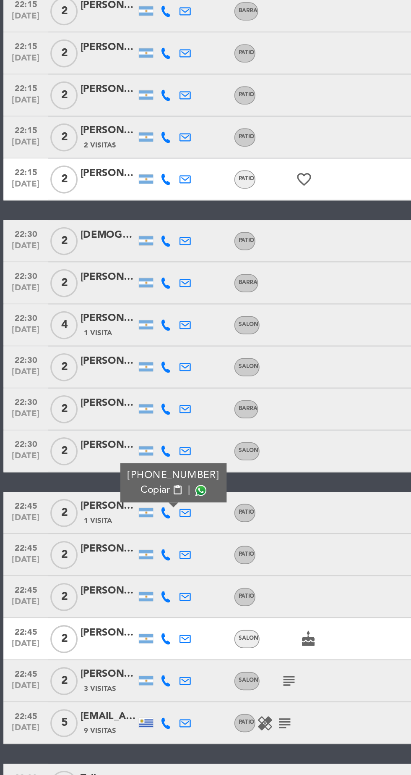
click at [117, 601] on span at bounding box center [120, 604] width 7 height 7
click at [100, 639] on icon at bounding box center [99, 642] width 7 height 7
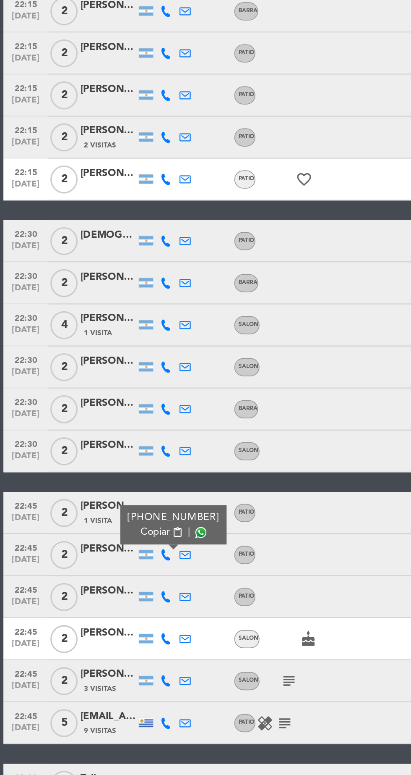
click at [117, 626] on span at bounding box center [120, 629] width 7 height 7
click at [96, 665] on icon at bounding box center [99, 668] width 7 height 7
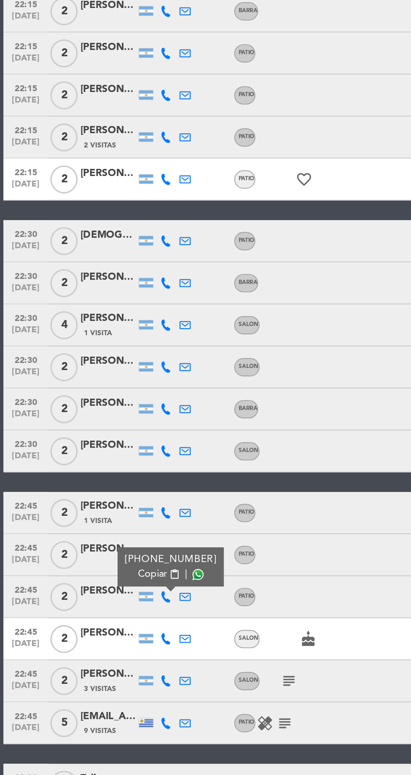
click at [113, 665] on icon at bounding box center [111, 668] width 7 height 7
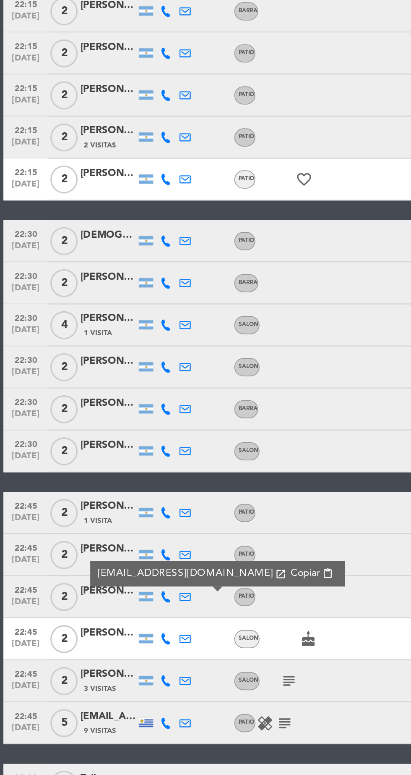
click at [100, 665] on icon at bounding box center [99, 668] width 7 height 7
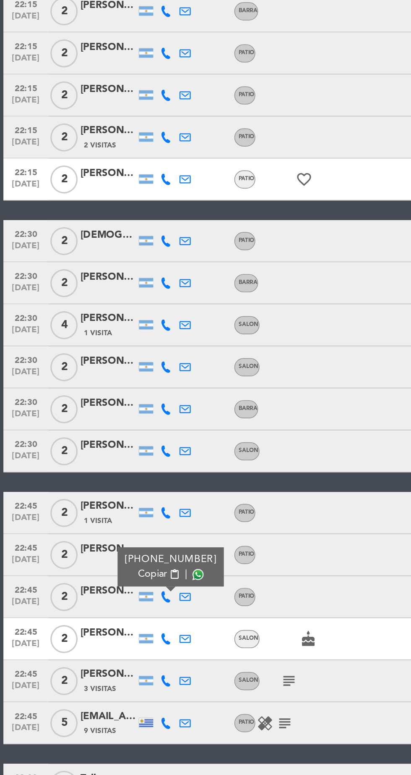
click at [115, 651] on span at bounding box center [118, 654] width 7 height 7
click at [99, 690] on icon at bounding box center [99, 693] width 7 height 7
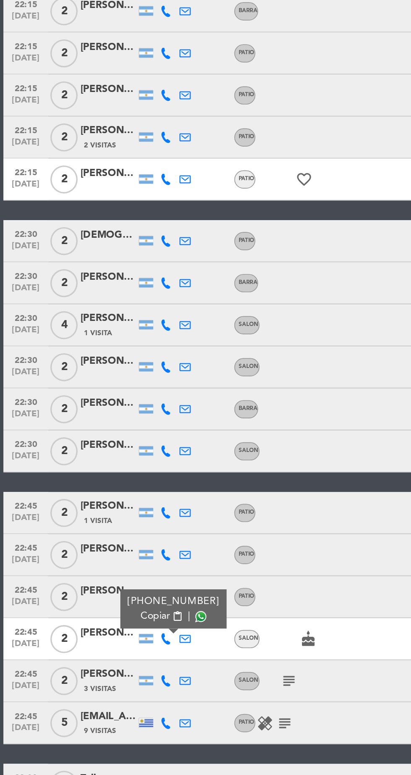
click at [117, 676] on span at bounding box center [120, 679] width 7 height 7
click at [98, 715] on icon at bounding box center [99, 718] width 7 height 7
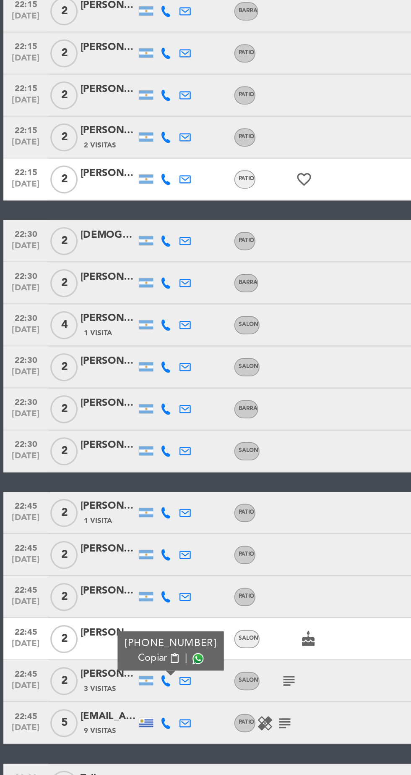
click at [117, 702] on span at bounding box center [118, 705] width 7 height 7
click at [111, 740] on icon at bounding box center [111, 743] width 7 height 7
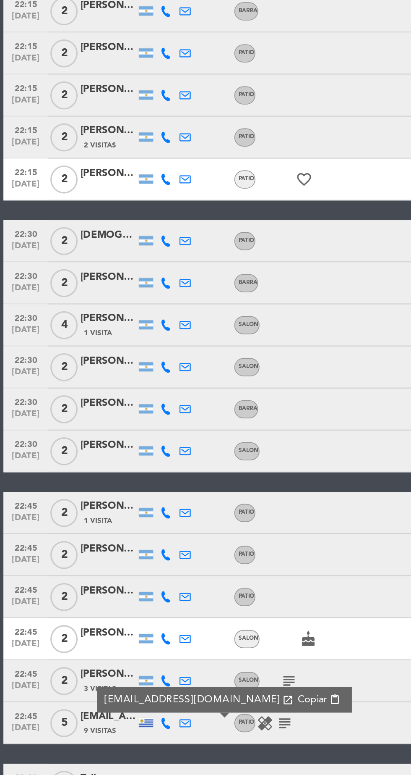
click at [99, 740] on icon at bounding box center [99, 743] width 7 height 7
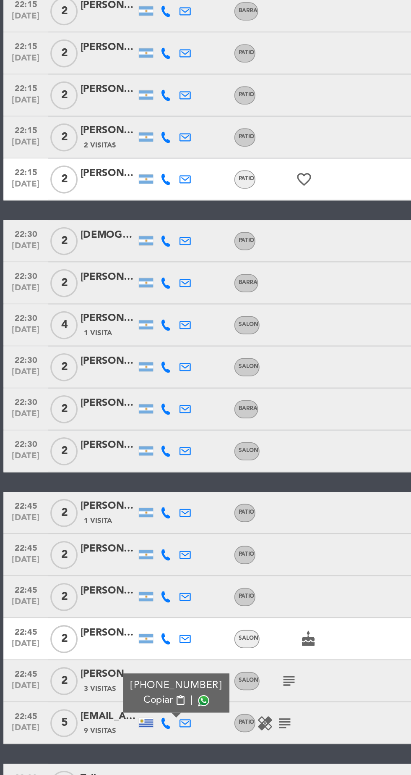
click at [119, 727] on span at bounding box center [122, 730] width 7 height 7
click at [168, 738] on icon "subject" at bounding box center [171, 743] width 10 height 10
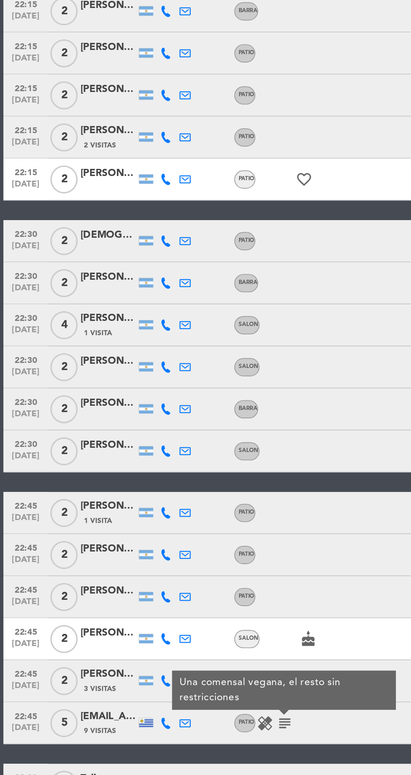
click at [103, 734] on div "No hay notas para este servicio. Haz clic para agregar una 20:00 [DATE] 2 [PERS…" at bounding box center [205, 443] width 411 height 661
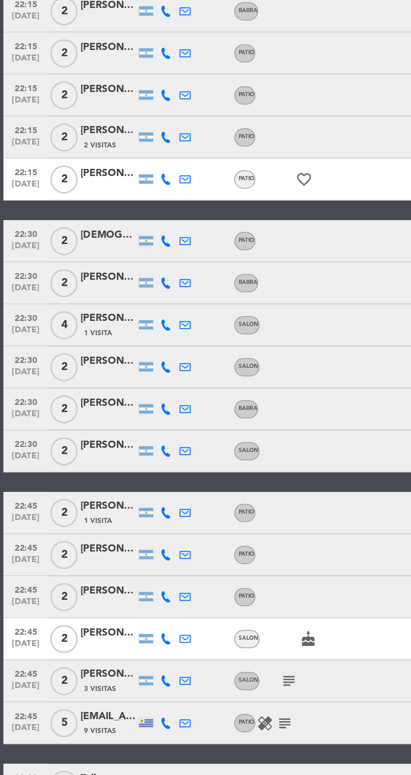
click at [100, 774] on icon at bounding box center [99, 780] width 7 height 7
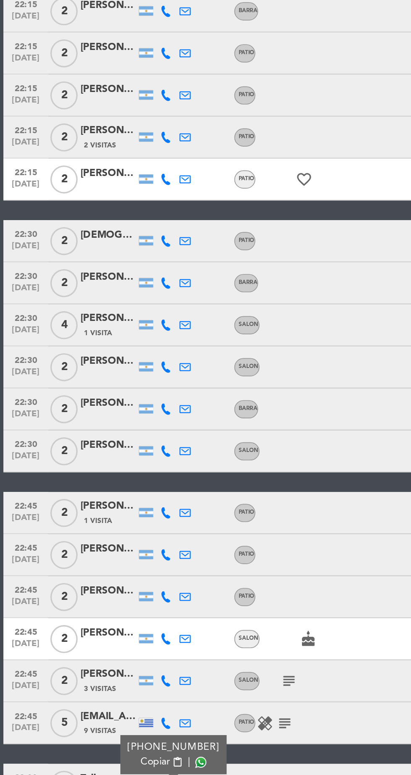
click at [118, 764] on span at bounding box center [120, 767] width 7 height 7
